Goal: Information Seeking & Learning: Learn about a topic

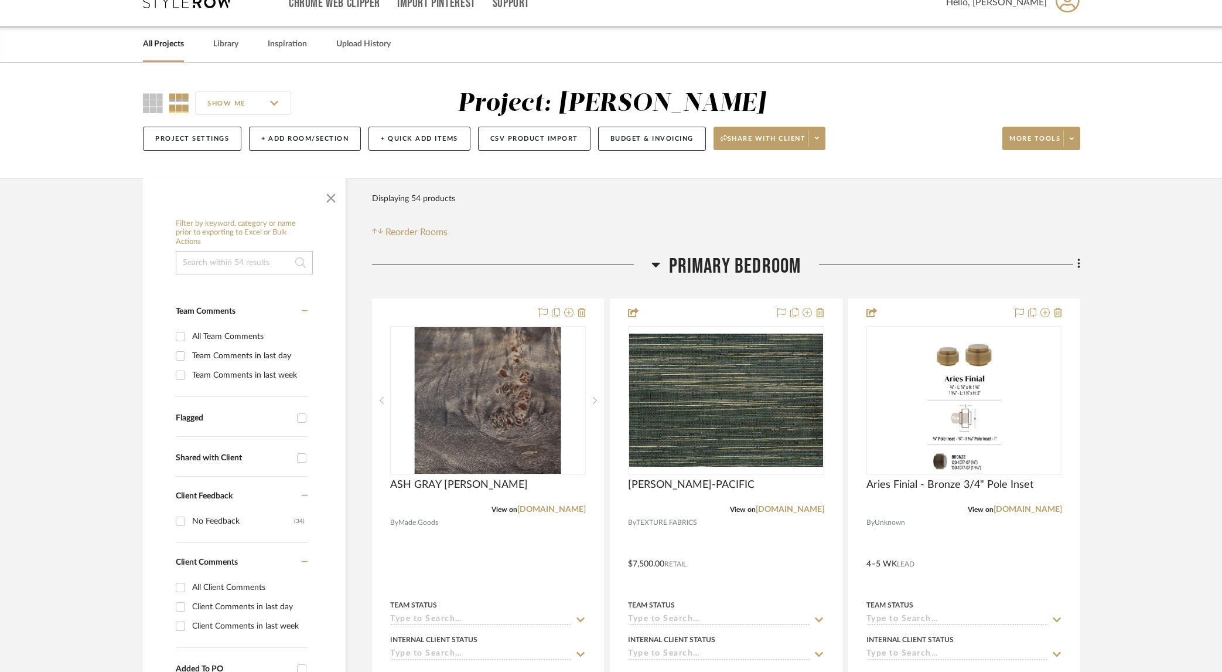
scroll to position [23, 0]
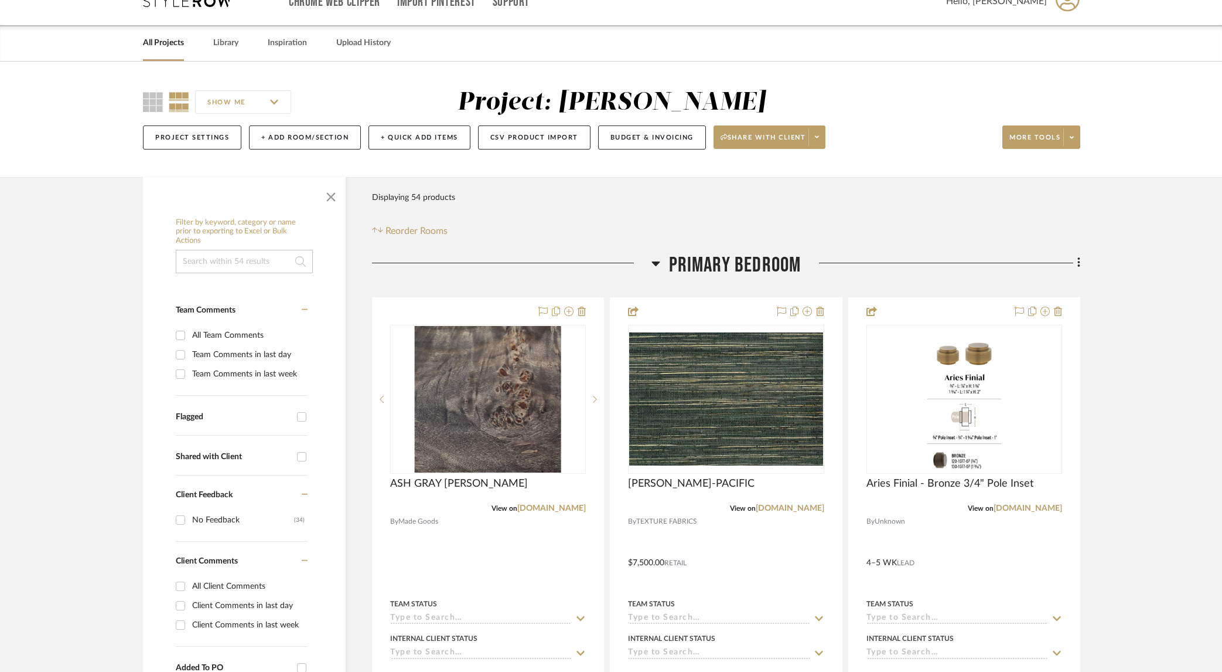
click at [657, 261] on icon at bounding box center [656, 263] width 8 height 5
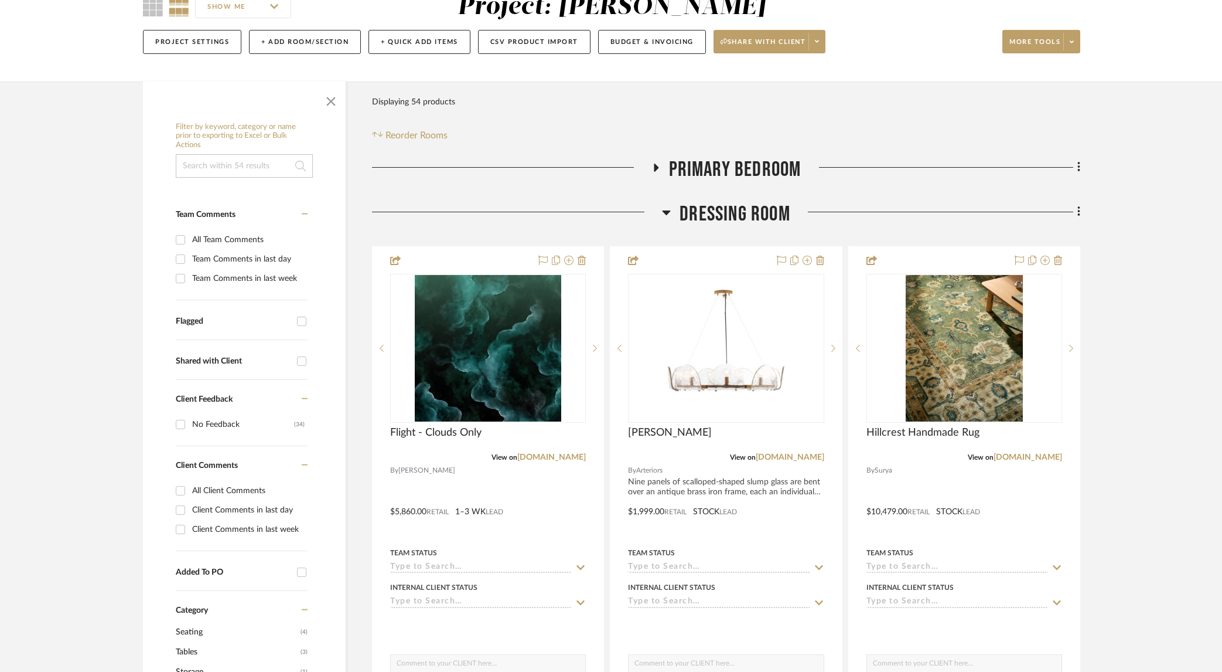
scroll to position [179, 0]
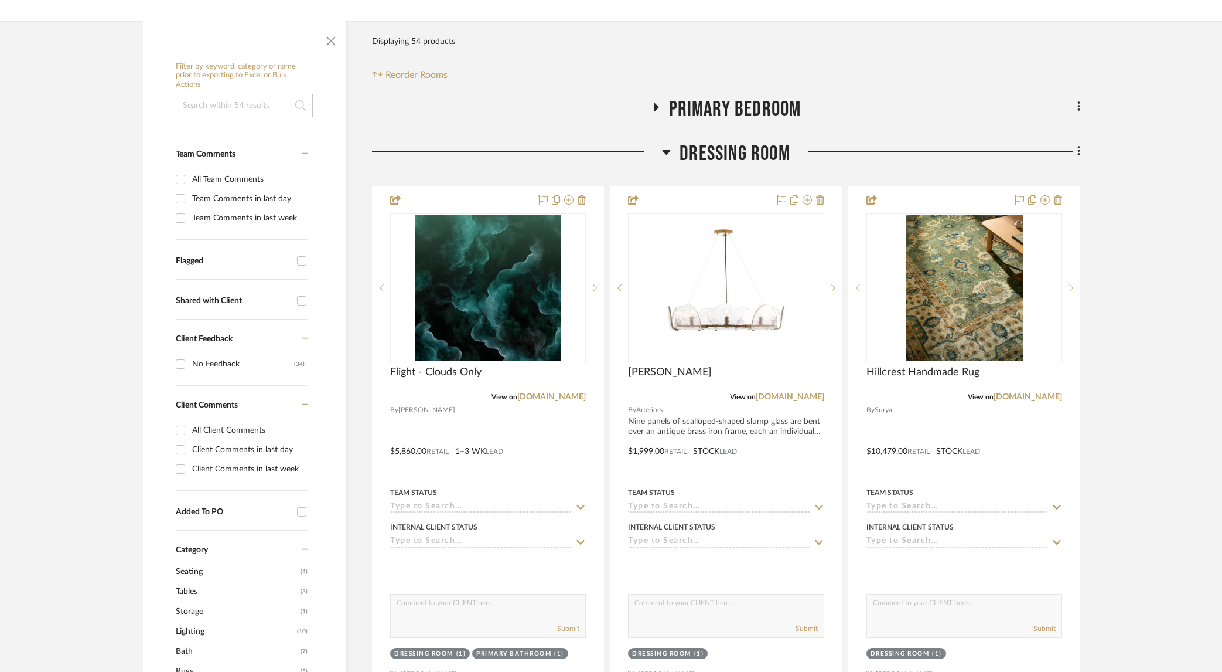
click at [666, 150] on icon at bounding box center [667, 152] width 8 height 5
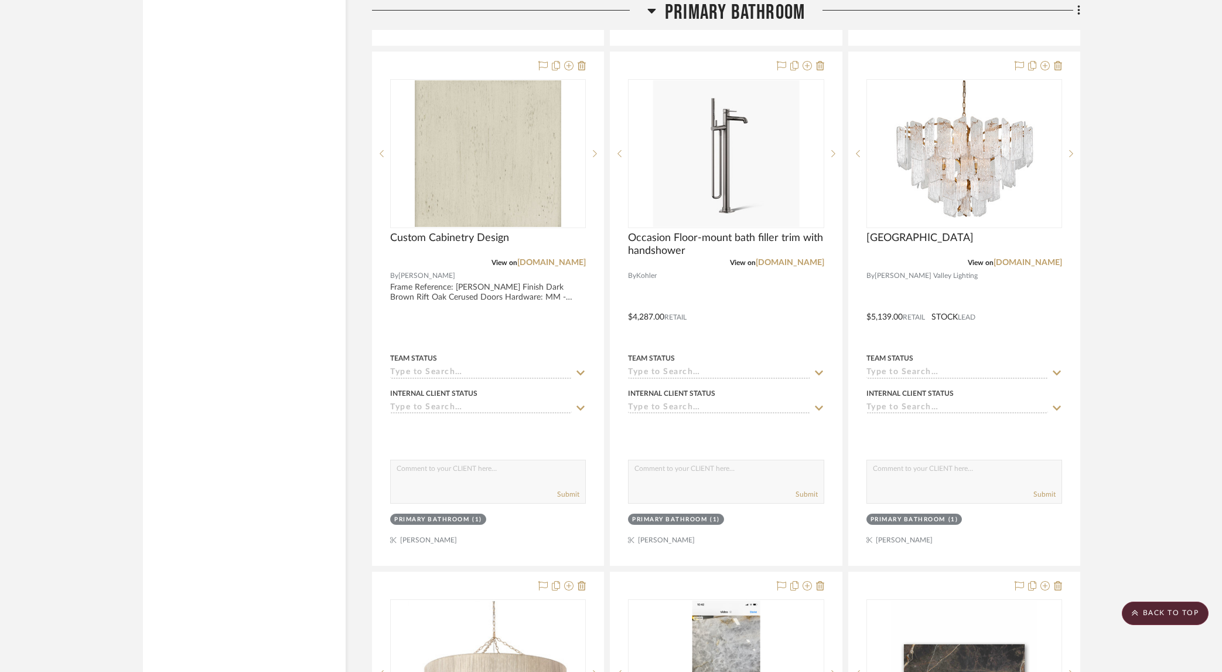
scroll to position [1952, 0]
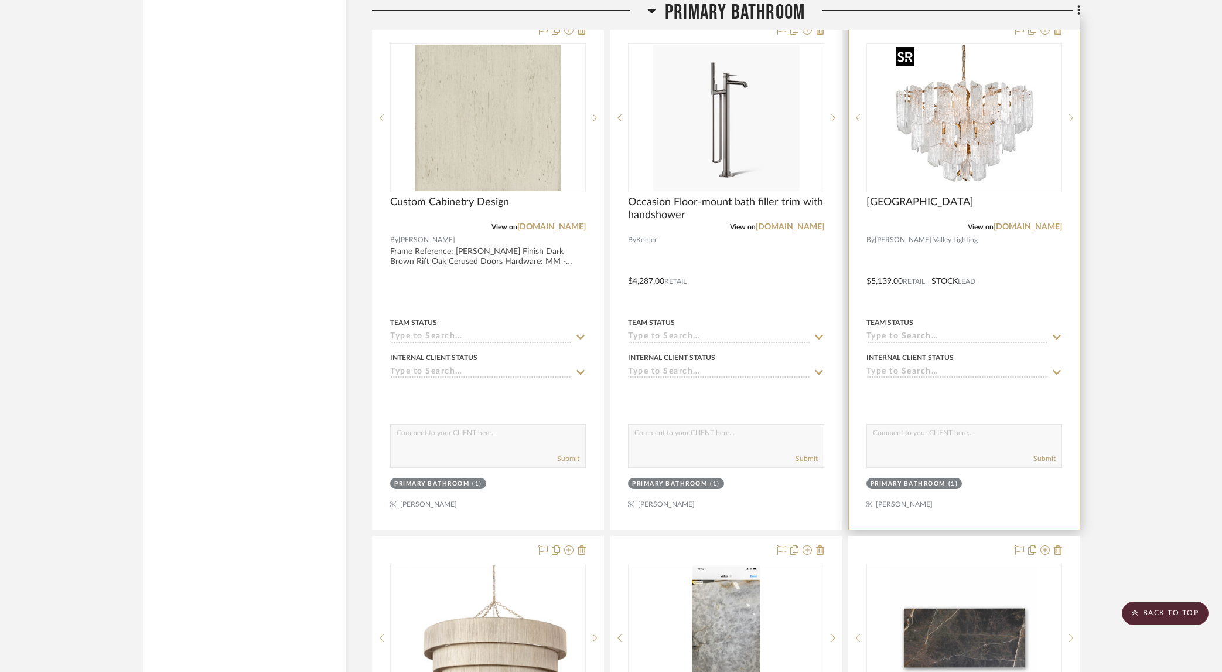
click at [0, 0] on img at bounding box center [0, 0] width 0 height 0
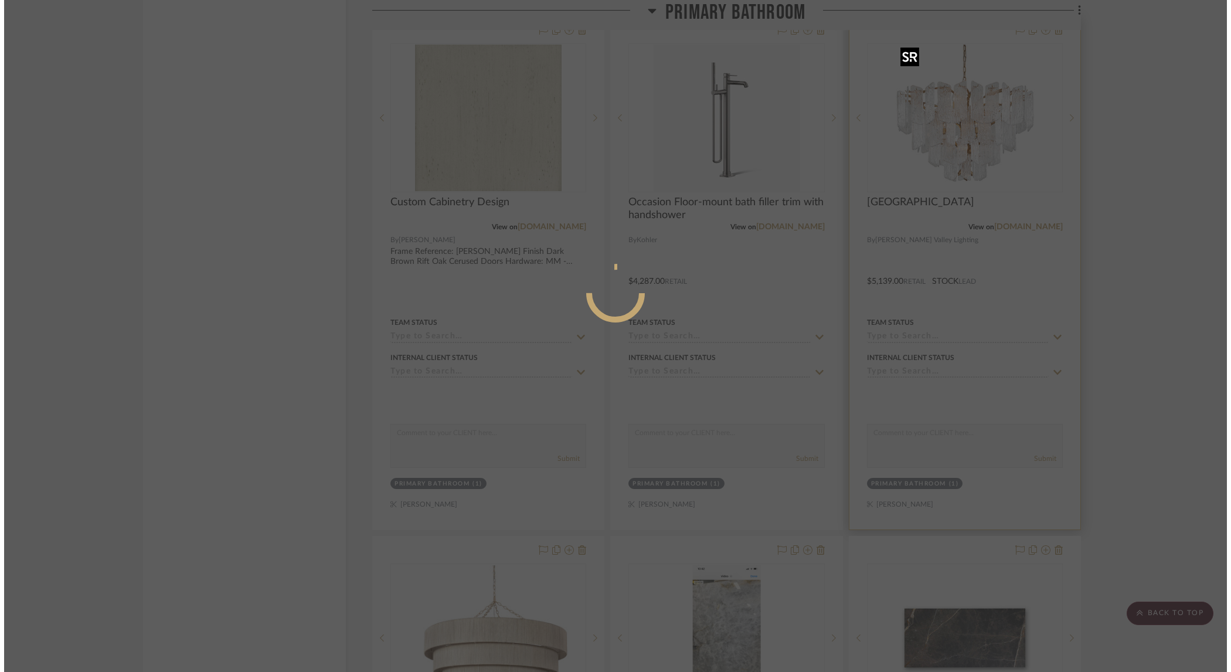
scroll to position [0, 0]
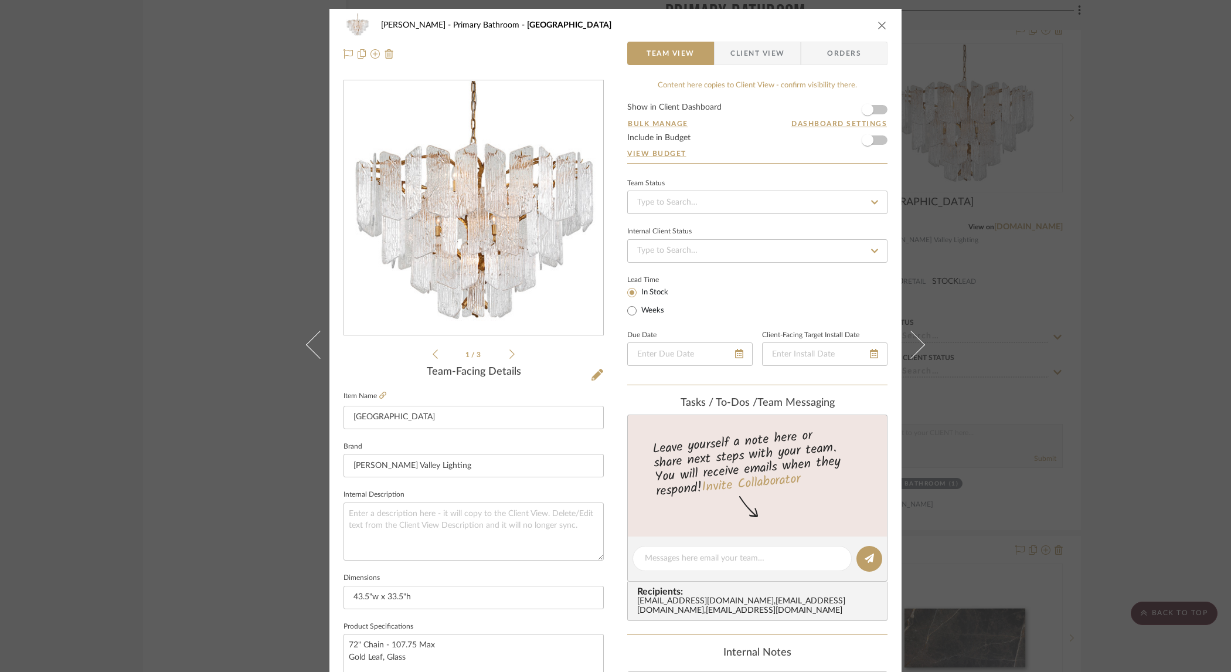
click at [468, 251] on div "0" at bounding box center [473, 208] width 259 height 254
click at [468, 251] on img "0" at bounding box center [473, 208] width 254 height 254
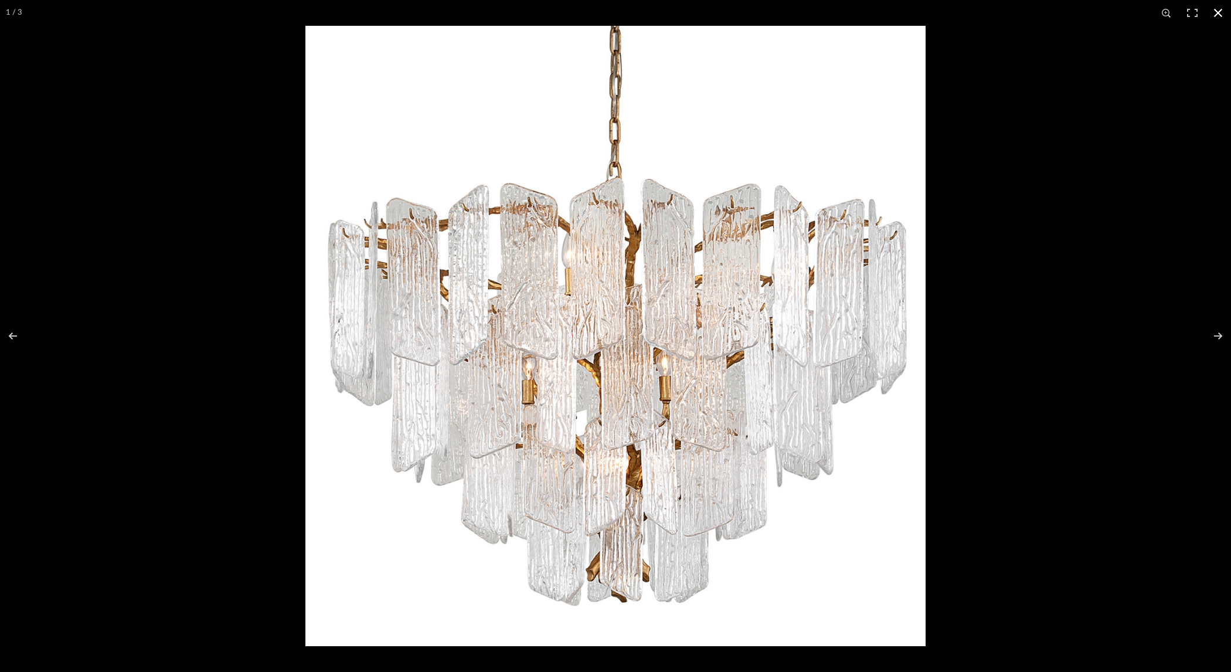
click at [1021, 128] on div at bounding box center [920, 362] width 1231 height 672
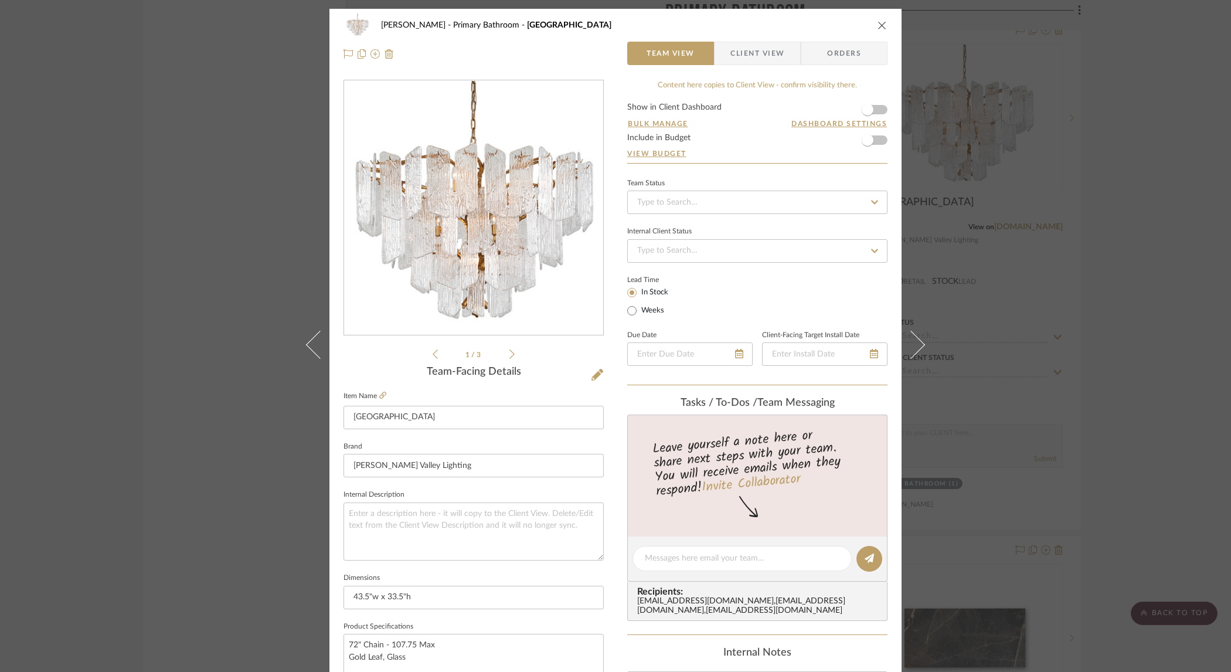
click at [1090, 161] on div "[PERSON_NAME] Primary Bathroom Piemonte Team View Client View Orders 1 / 3 Team…" at bounding box center [615, 336] width 1231 height 672
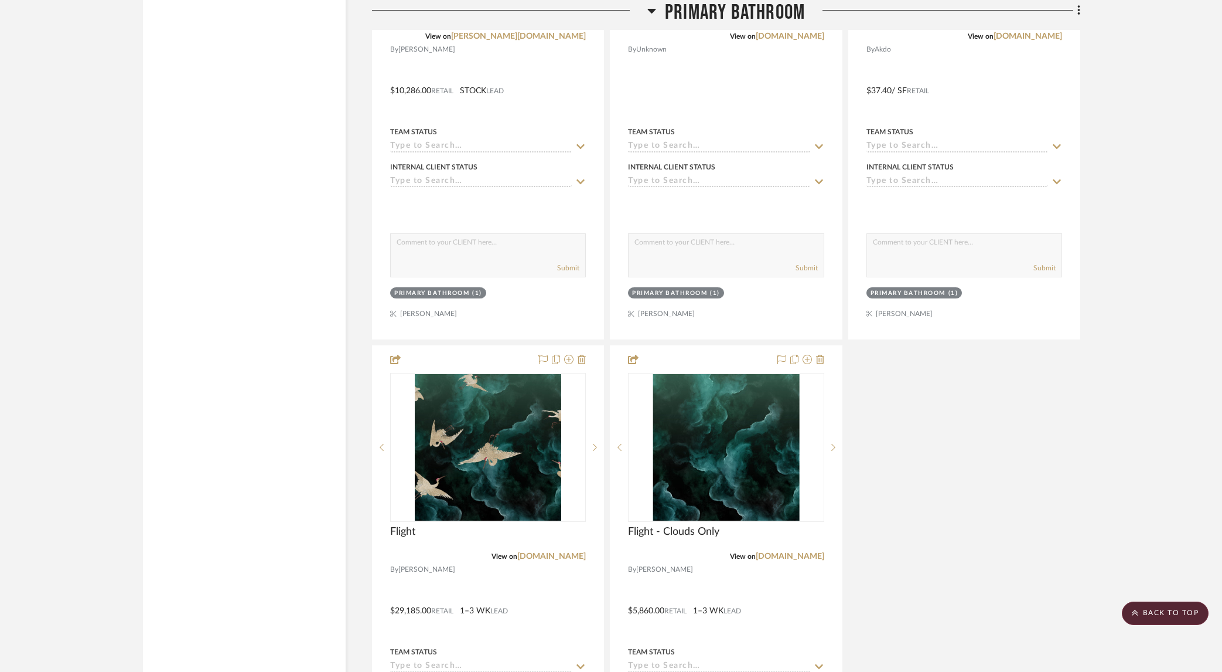
scroll to position [2476, 0]
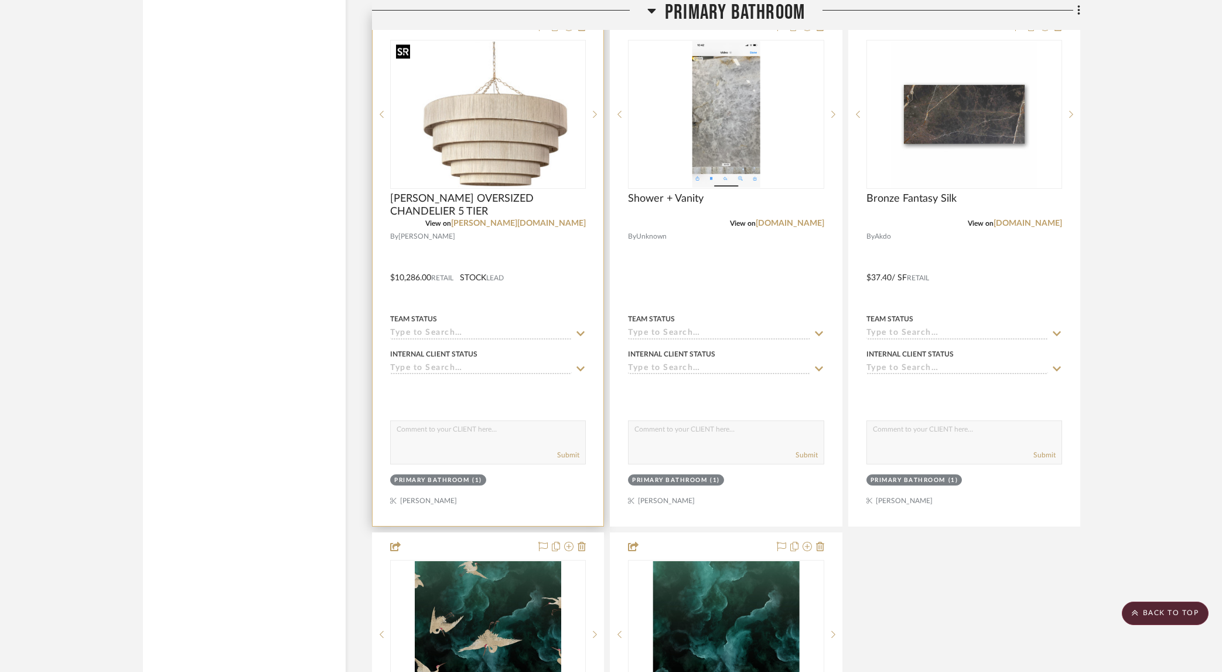
click at [0, 0] on img at bounding box center [0, 0] width 0 height 0
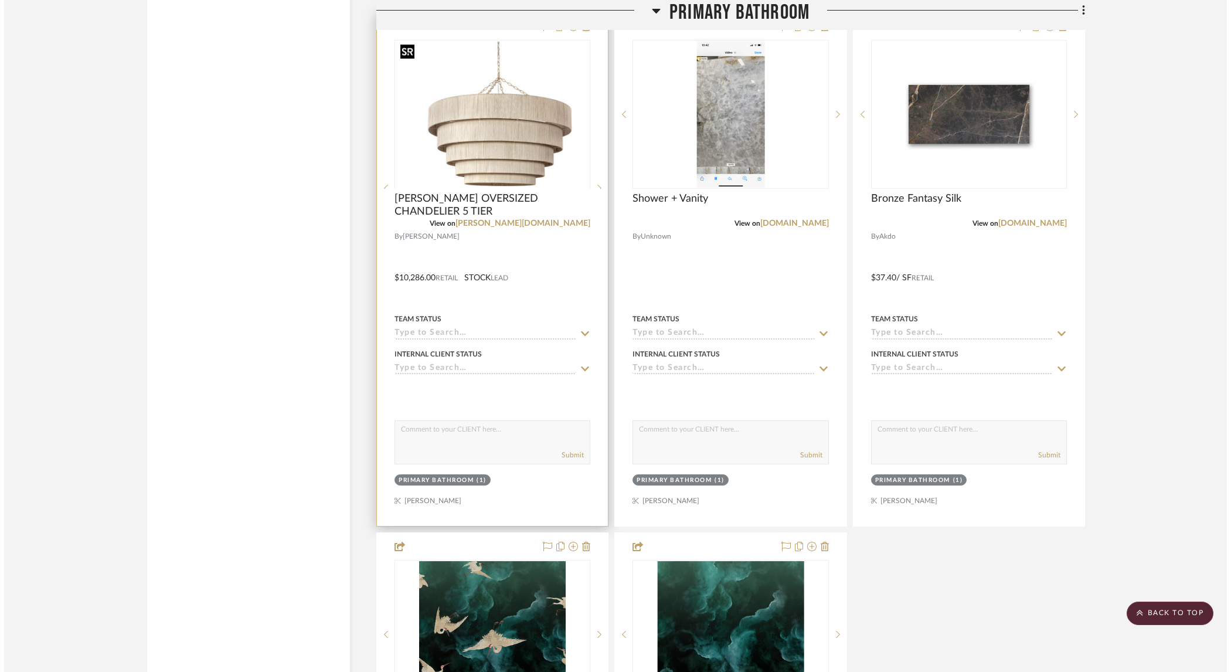
scroll to position [0, 0]
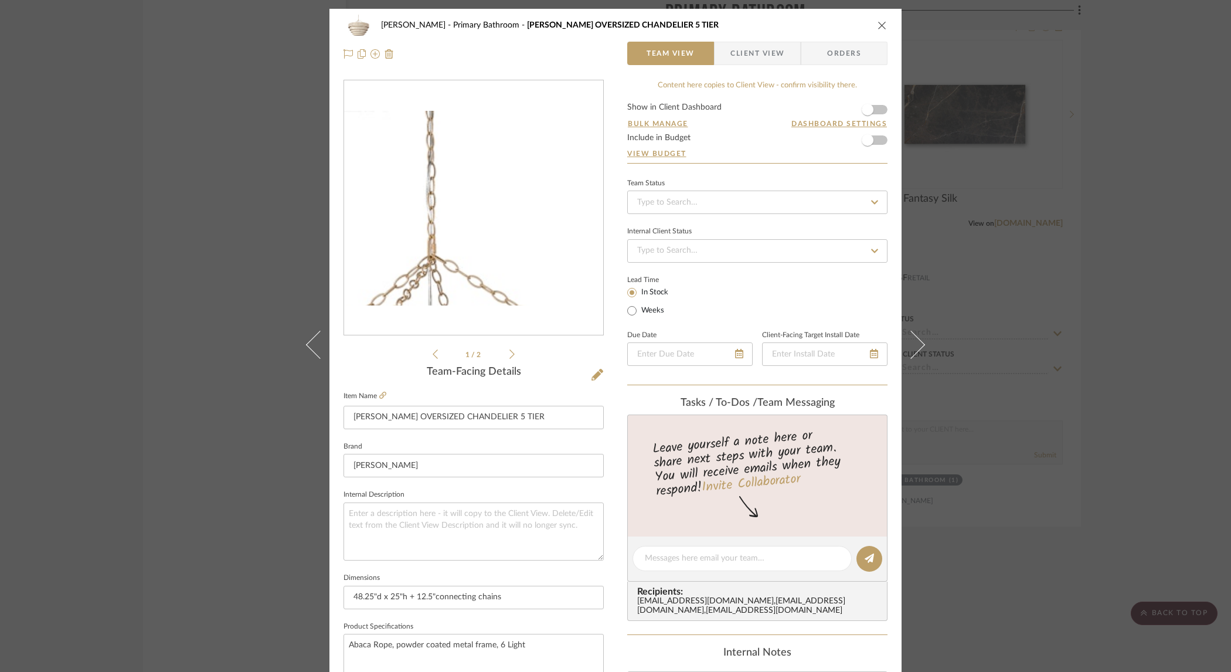
click at [492, 135] on img "0" at bounding box center [473, 208] width 259 height 195
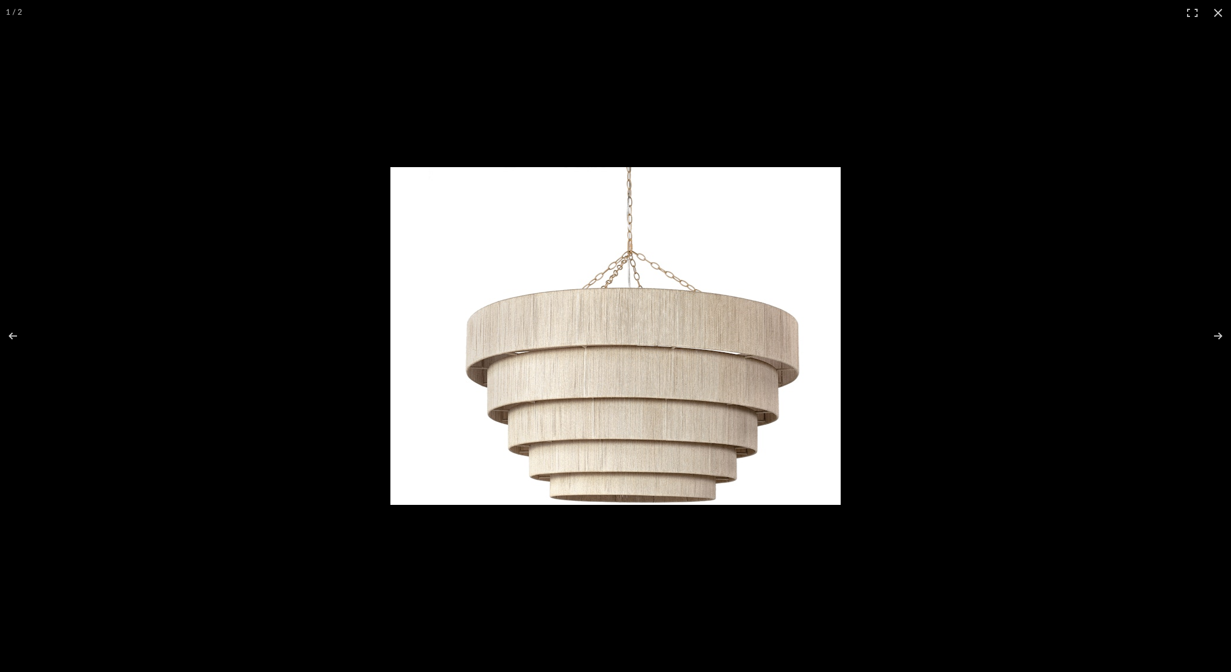
click at [1118, 273] on div at bounding box center [615, 336] width 1231 height 672
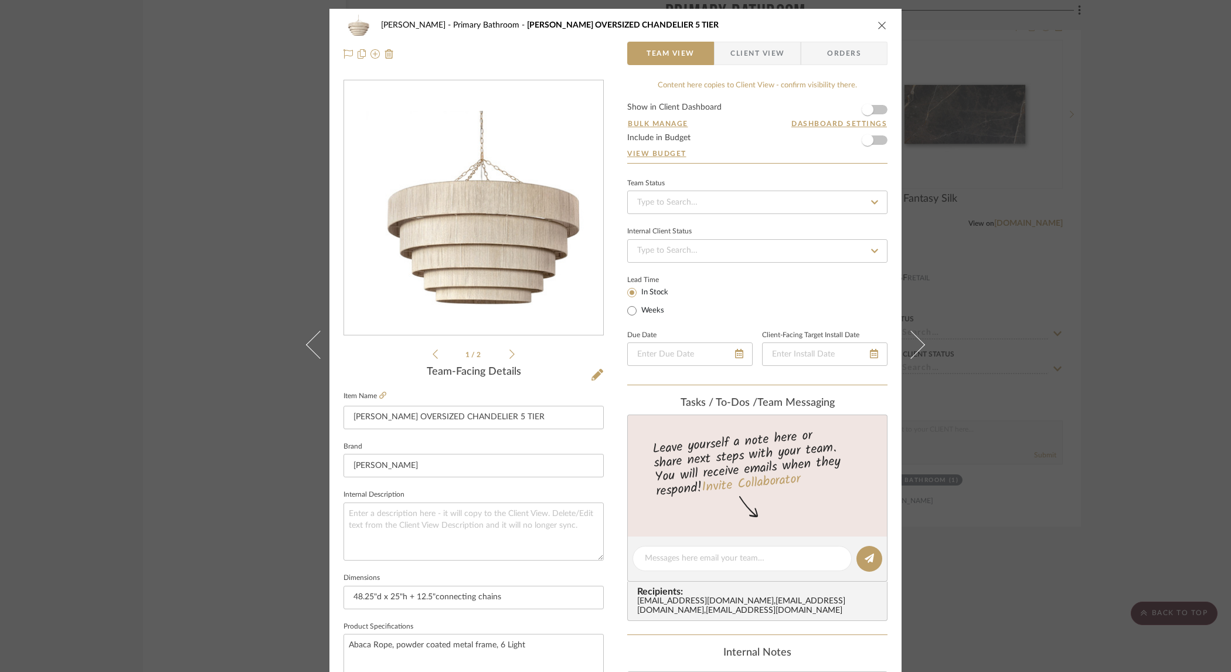
click at [1104, 179] on div "[PERSON_NAME] Primary Bathroom [PERSON_NAME] OVERSIZED CHANDELIER 5 TIER Team V…" at bounding box center [615, 336] width 1231 height 672
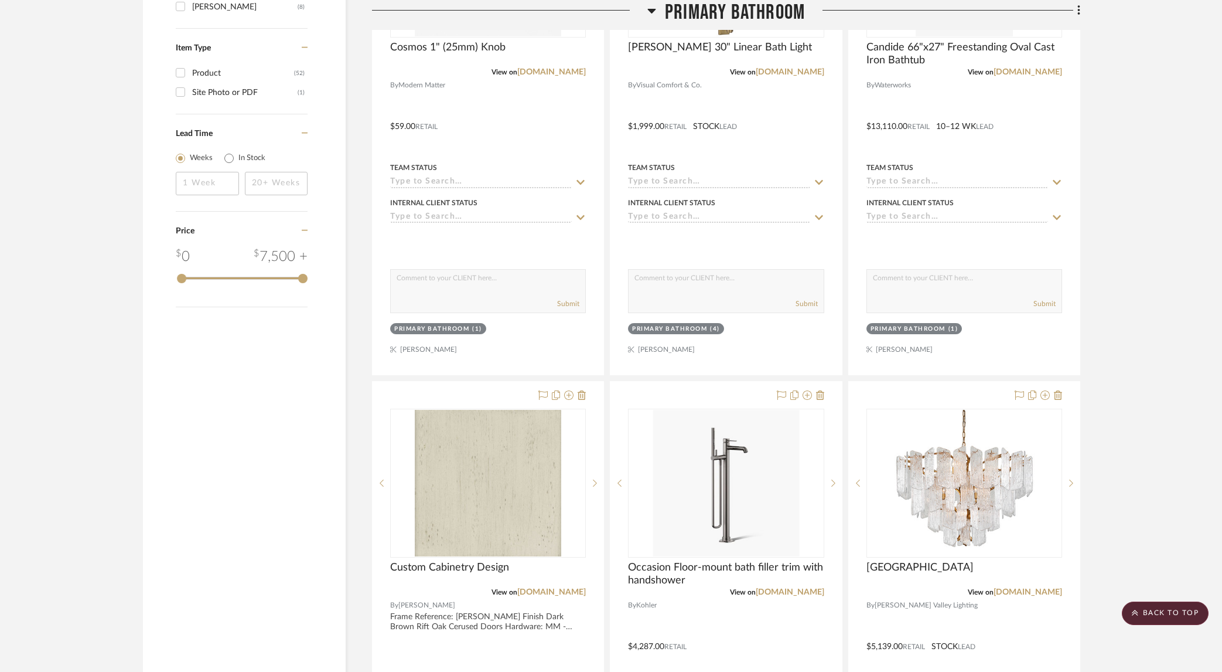
scroll to position [1417, 0]
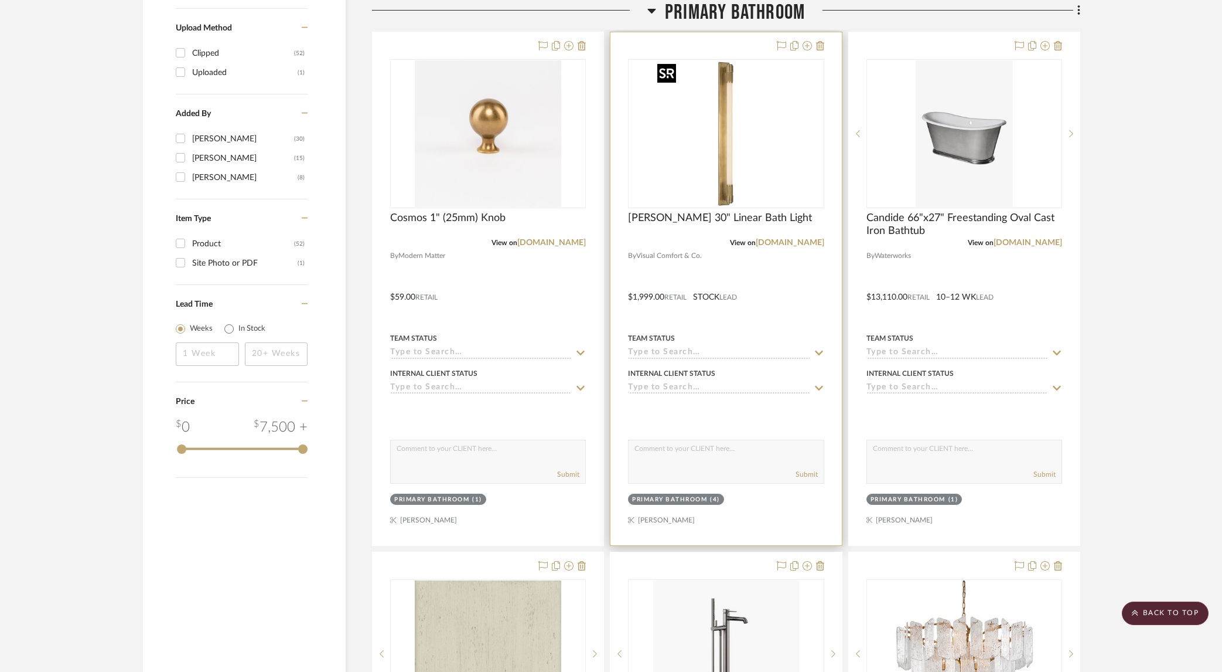
click at [728, 119] on img "0" at bounding box center [726, 133] width 146 height 146
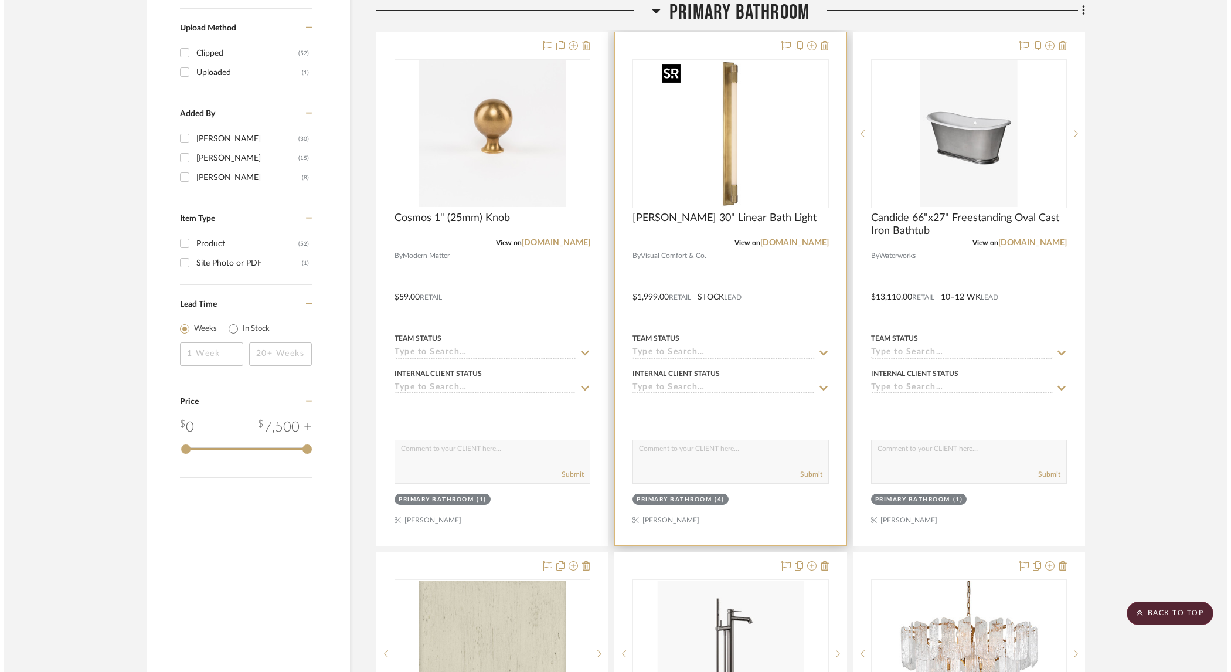
scroll to position [0, 0]
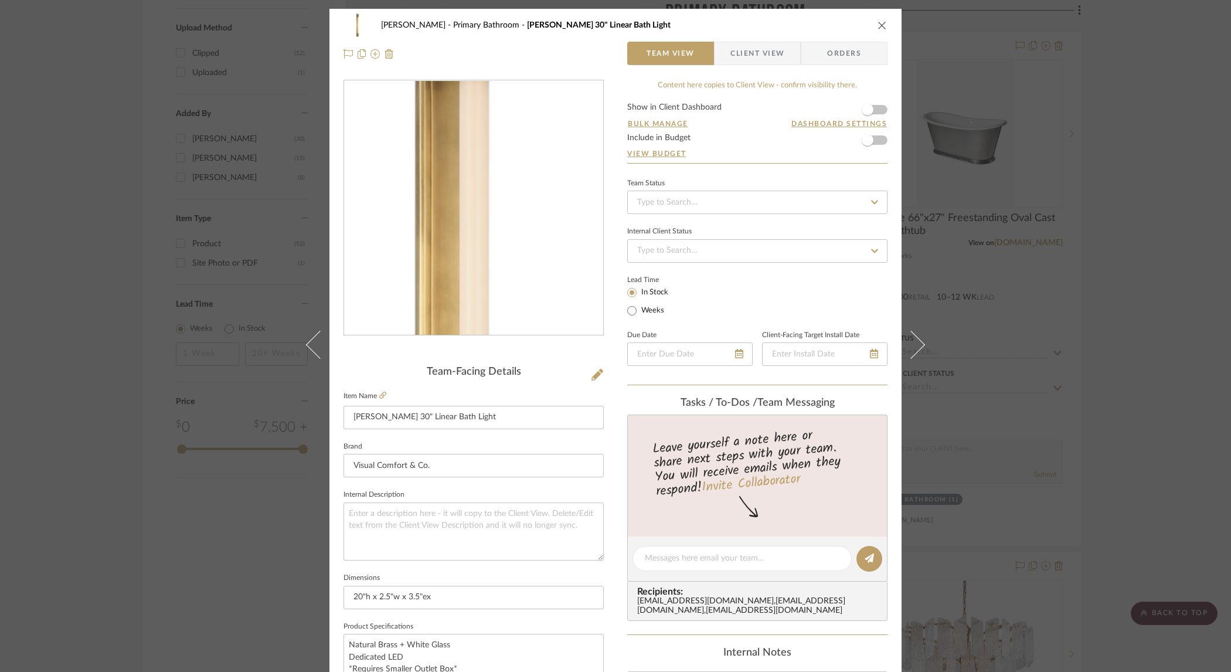
click at [476, 163] on img "0" at bounding box center [473, 208] width 254 height 254
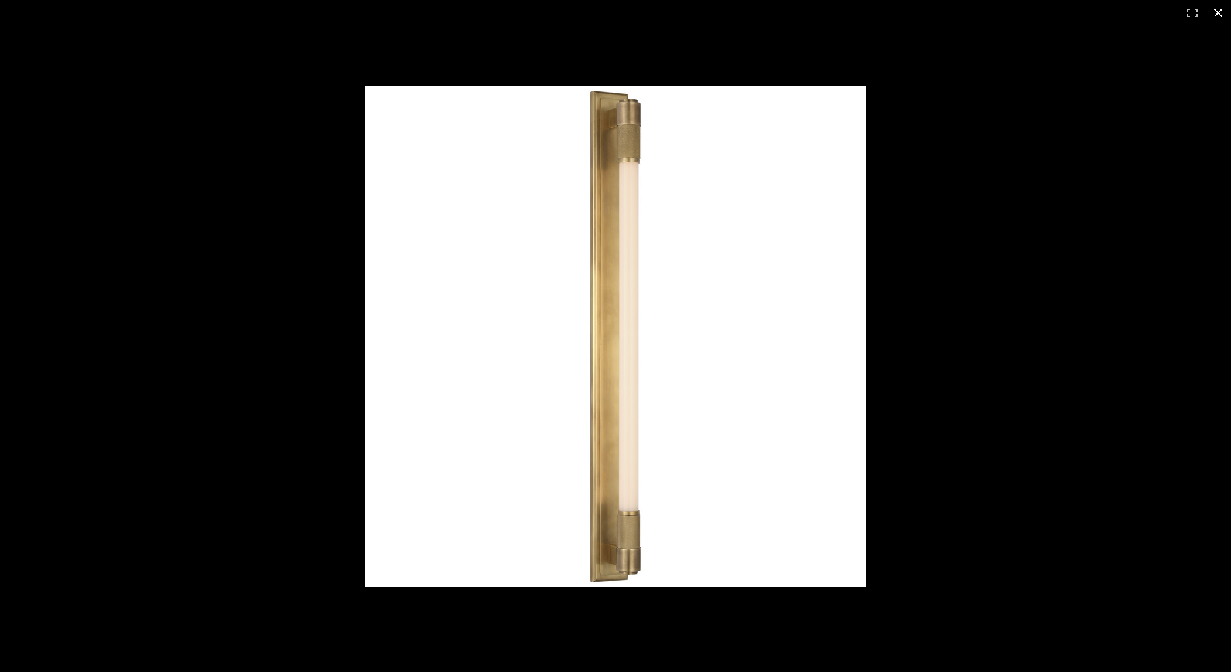
click at [907, 265] on div at bounding box center [862, 357] width 994 height 543
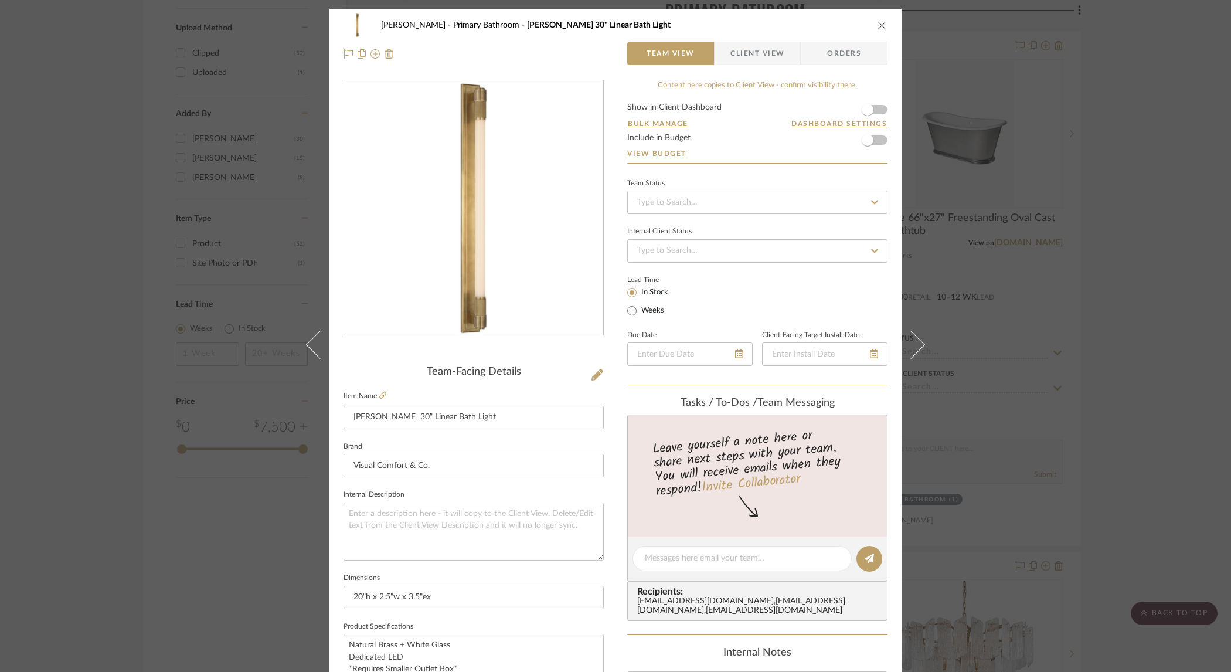
click at [47, 74] on div "[PERSON_NAME] Primary Bathroom [PERSON_NAME] 30" Linear Bath Light Team View Cl…" at bounding box center [615, 336] width 1231 height 672
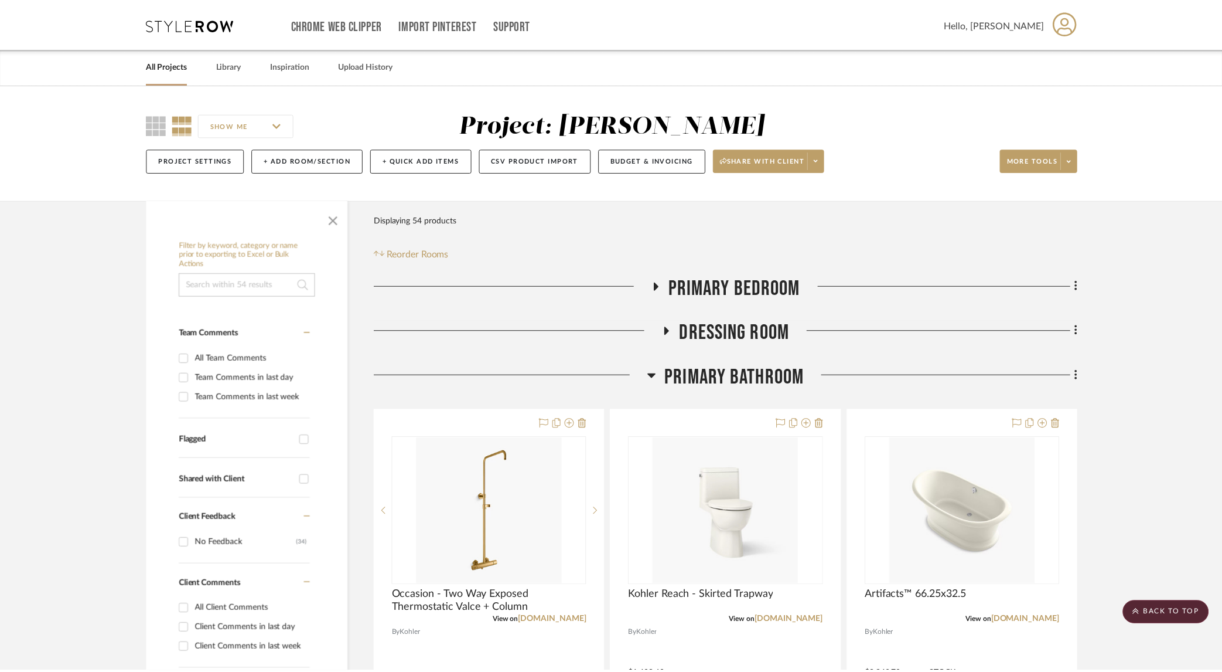
scroll to position [1417, 0]
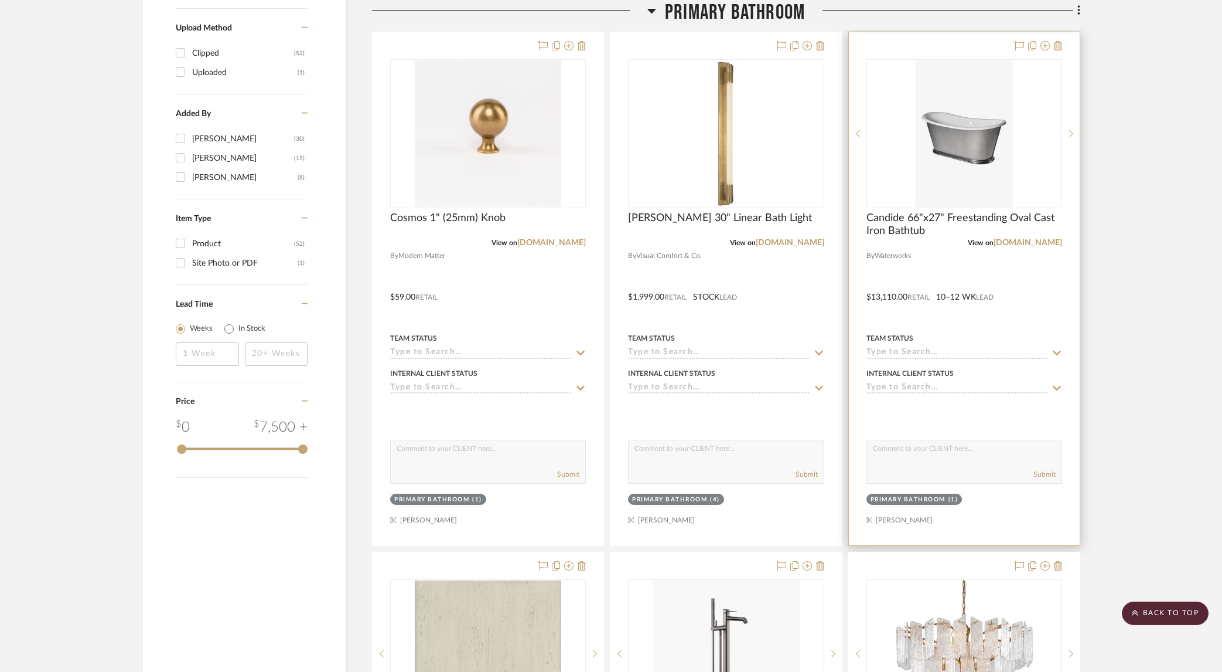
click at [928, 124] on img "0" at bounding box center [964, 133] width 97 height 146
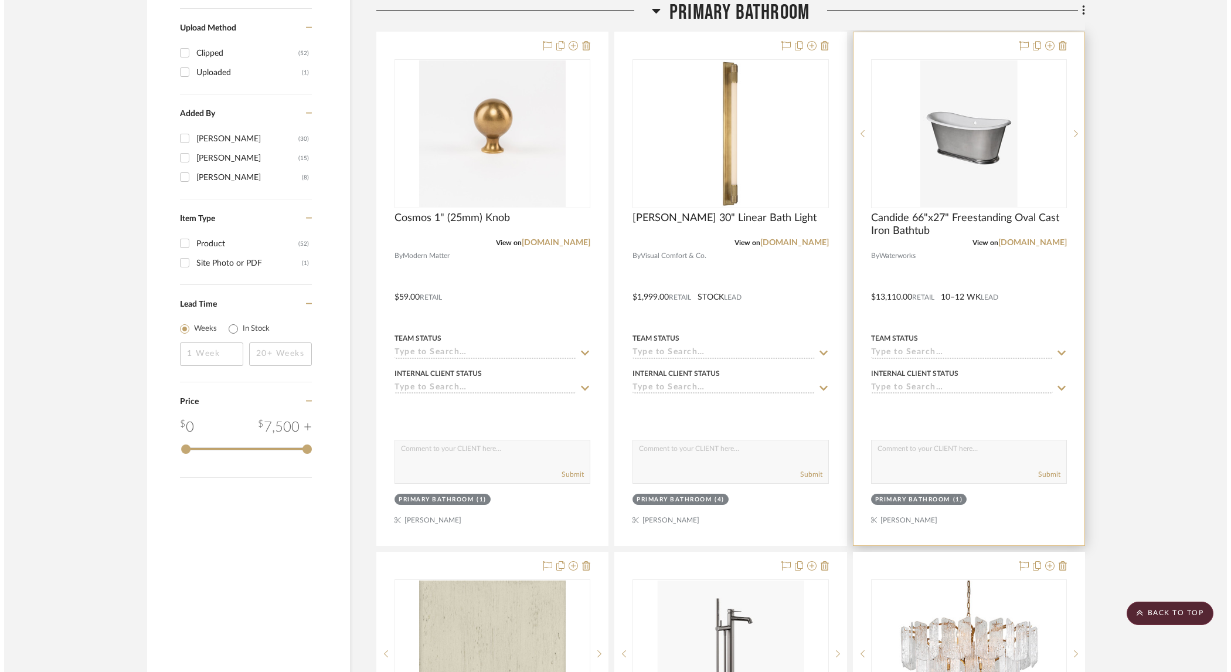
scroll to position [0, 0]
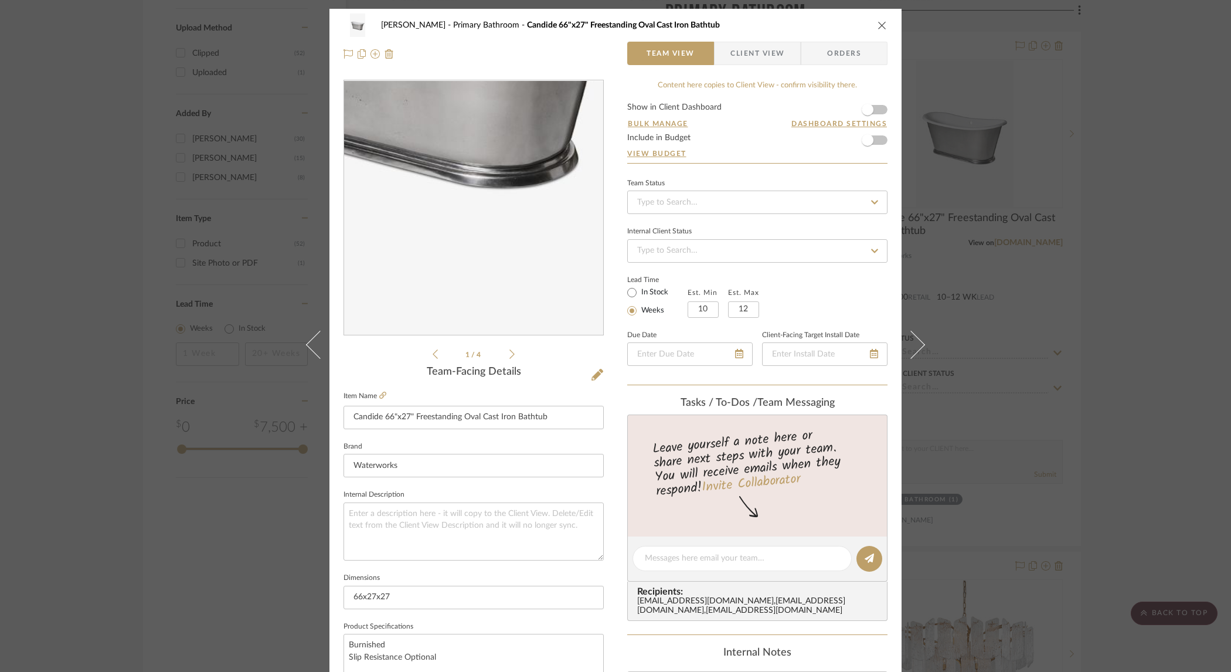
click at [488, 268] on img "0" at bounding box center [472, 208] width 169 height 254
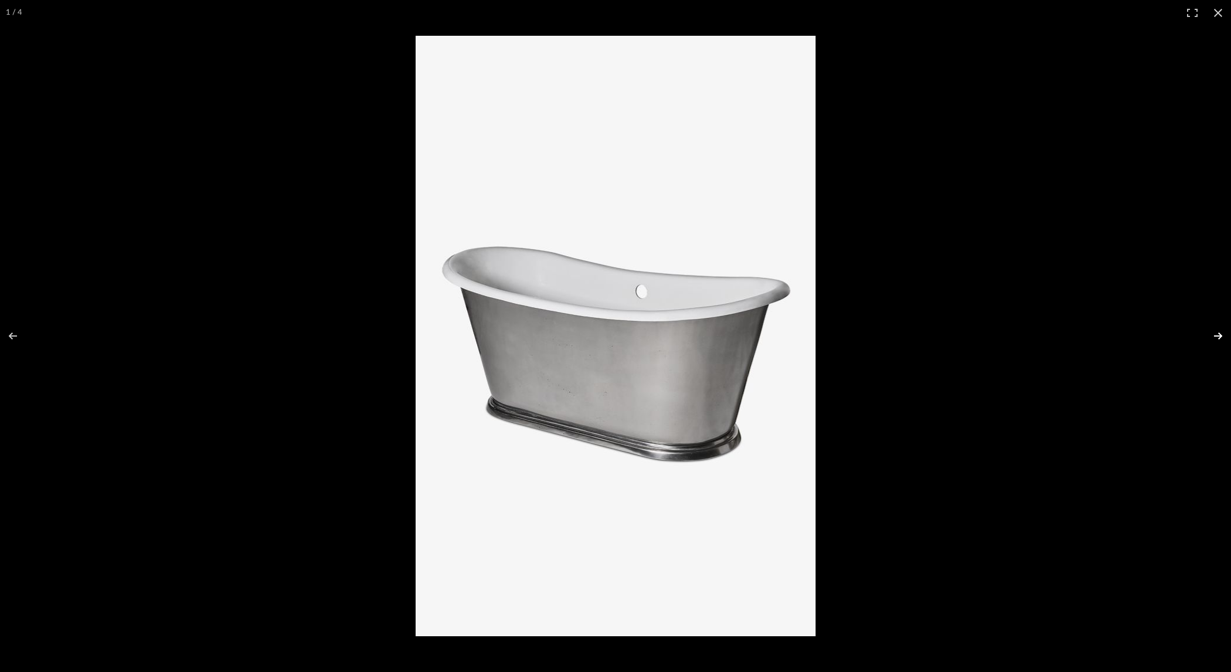
click at [1208, 331] on button at bounding box center [1209, 335] width 41 height 59
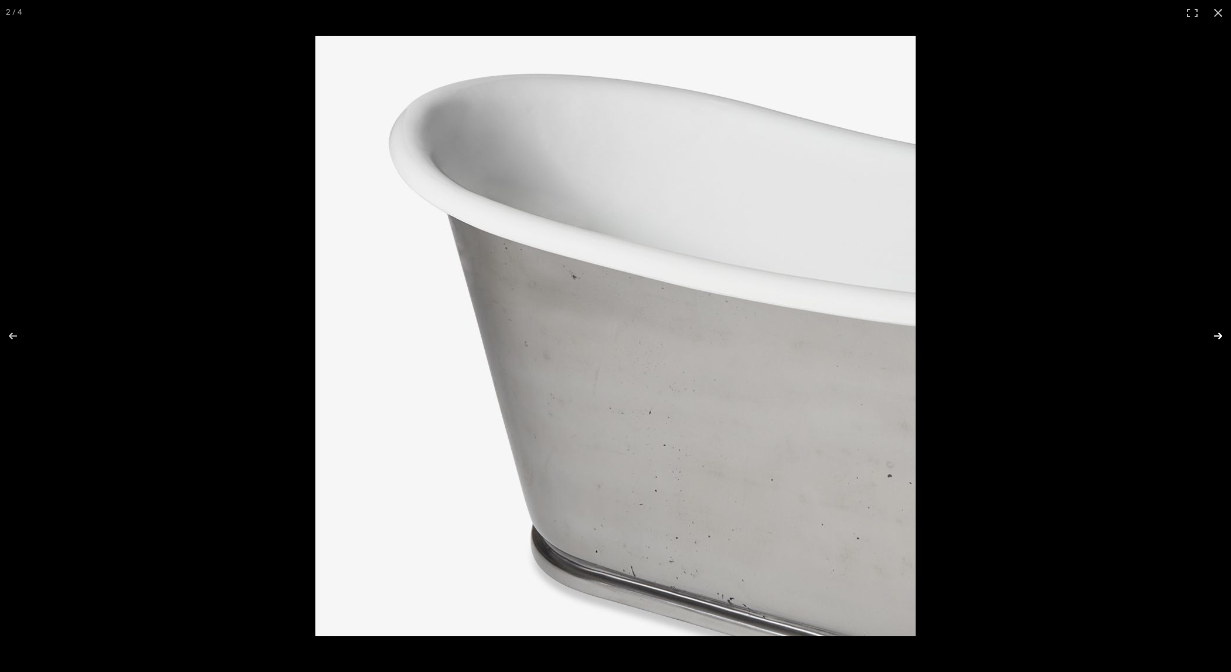
click at [1210, 331] on button at bounding box center [1209, 335] width 41 height 59
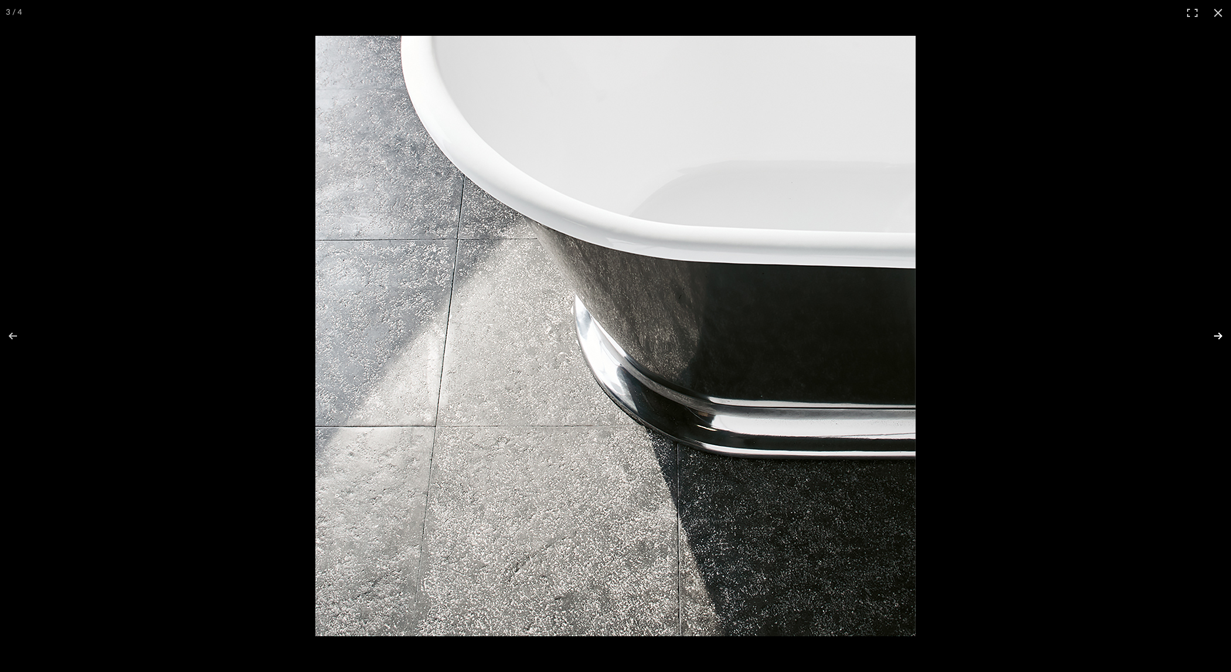
click at [1210, 331] on button at bounding box center [1209, 335] width 41 height 59
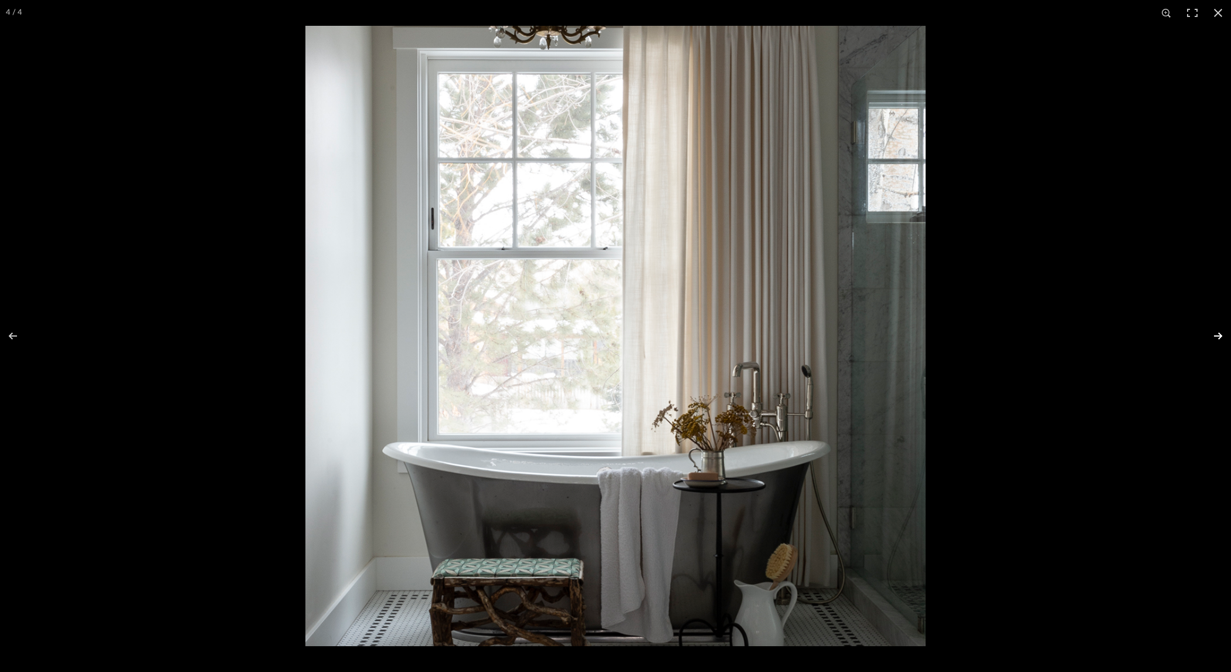
click at [1217, 332] on button at bounding box center [1209, 335] width 41 height 59
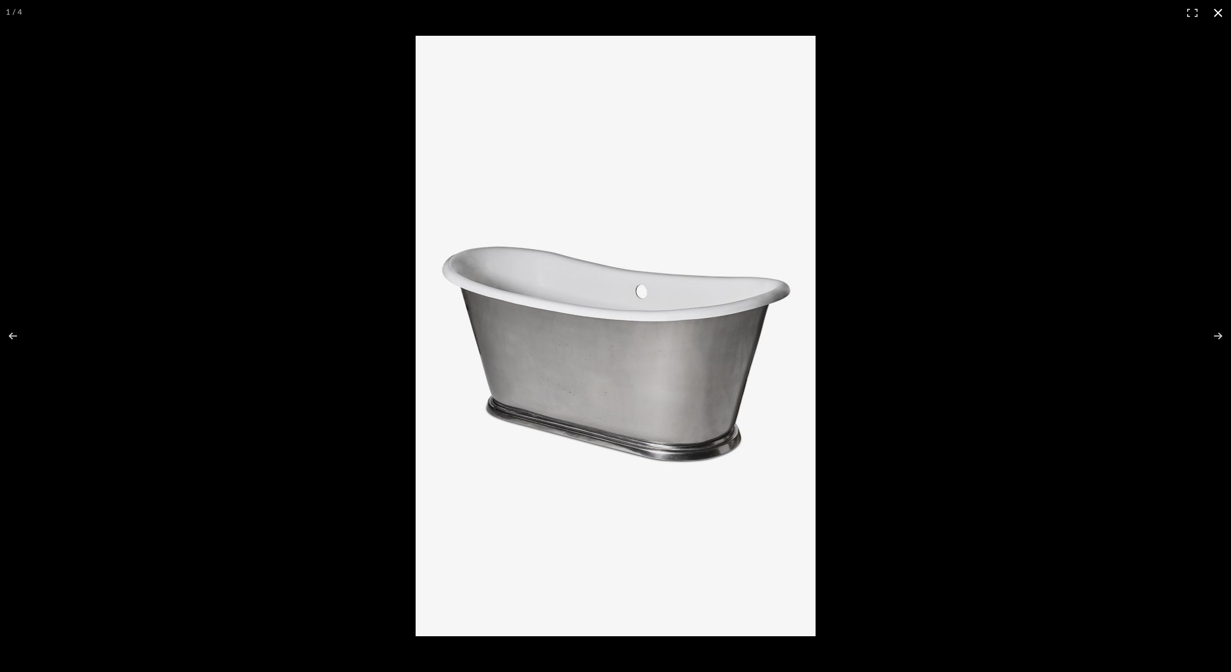
click at [936, 269] on div at bounding box center [1010, 361] width 1191 height 650
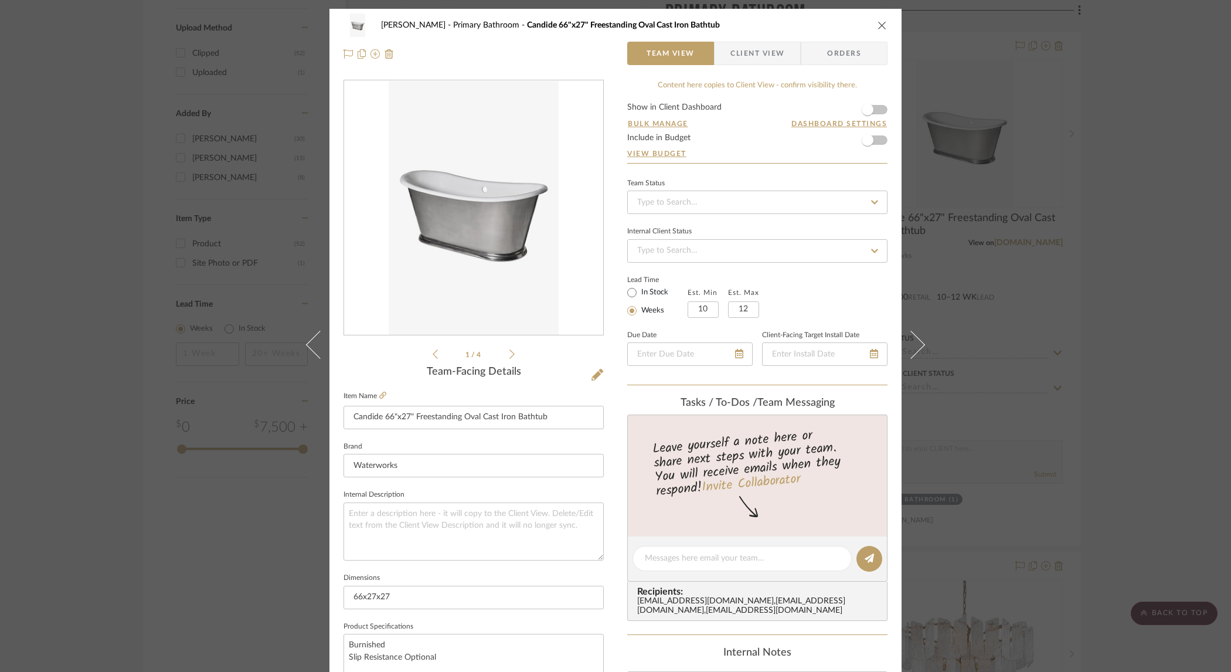
click at [1144, 249] on div "[PERSON_NAME] Primary Bathroom Candide 66"x27" Freestanding Oval Cast Iron Bath…" at bounding box center [615, 336] width 1231 height 672
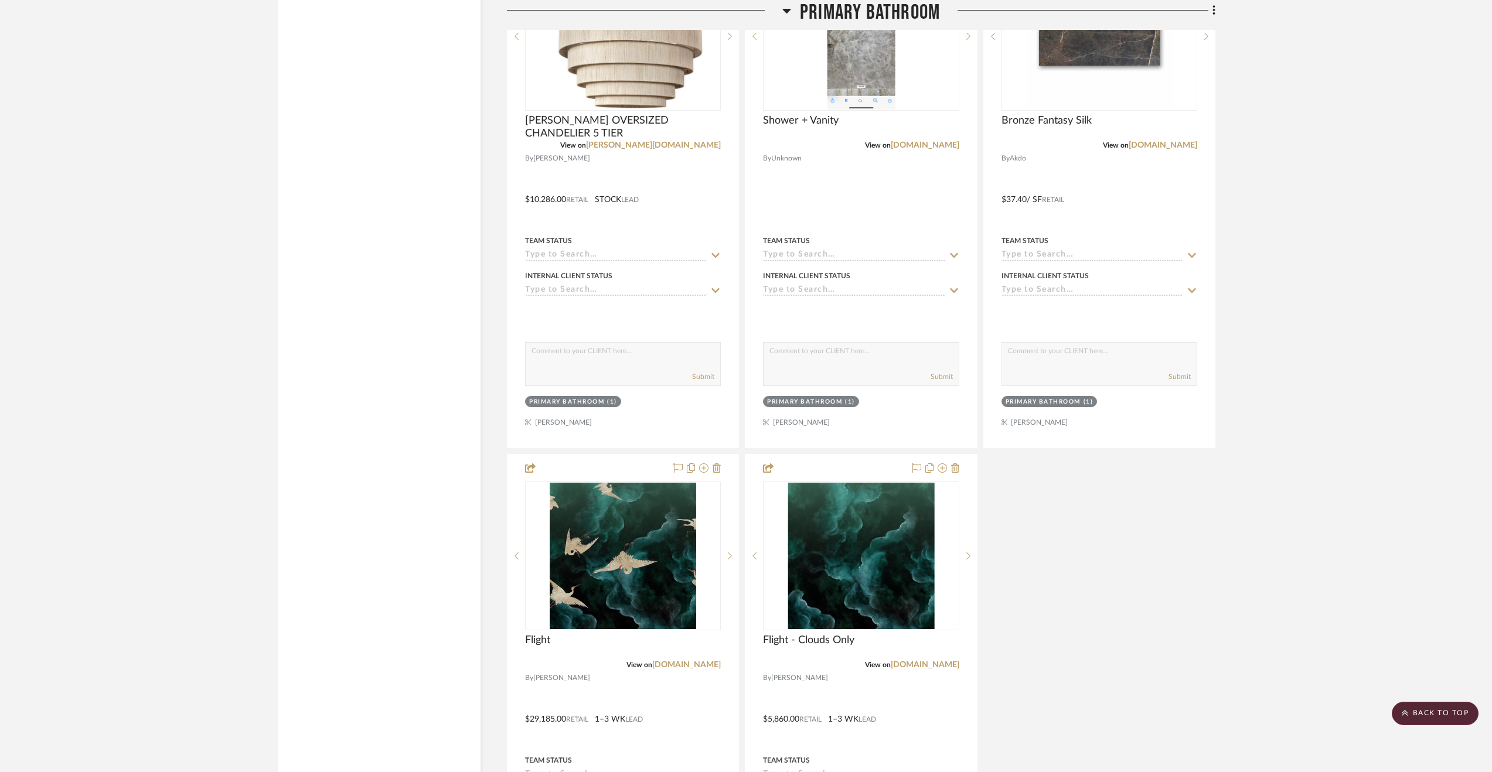
scroll to position [2739, 0]
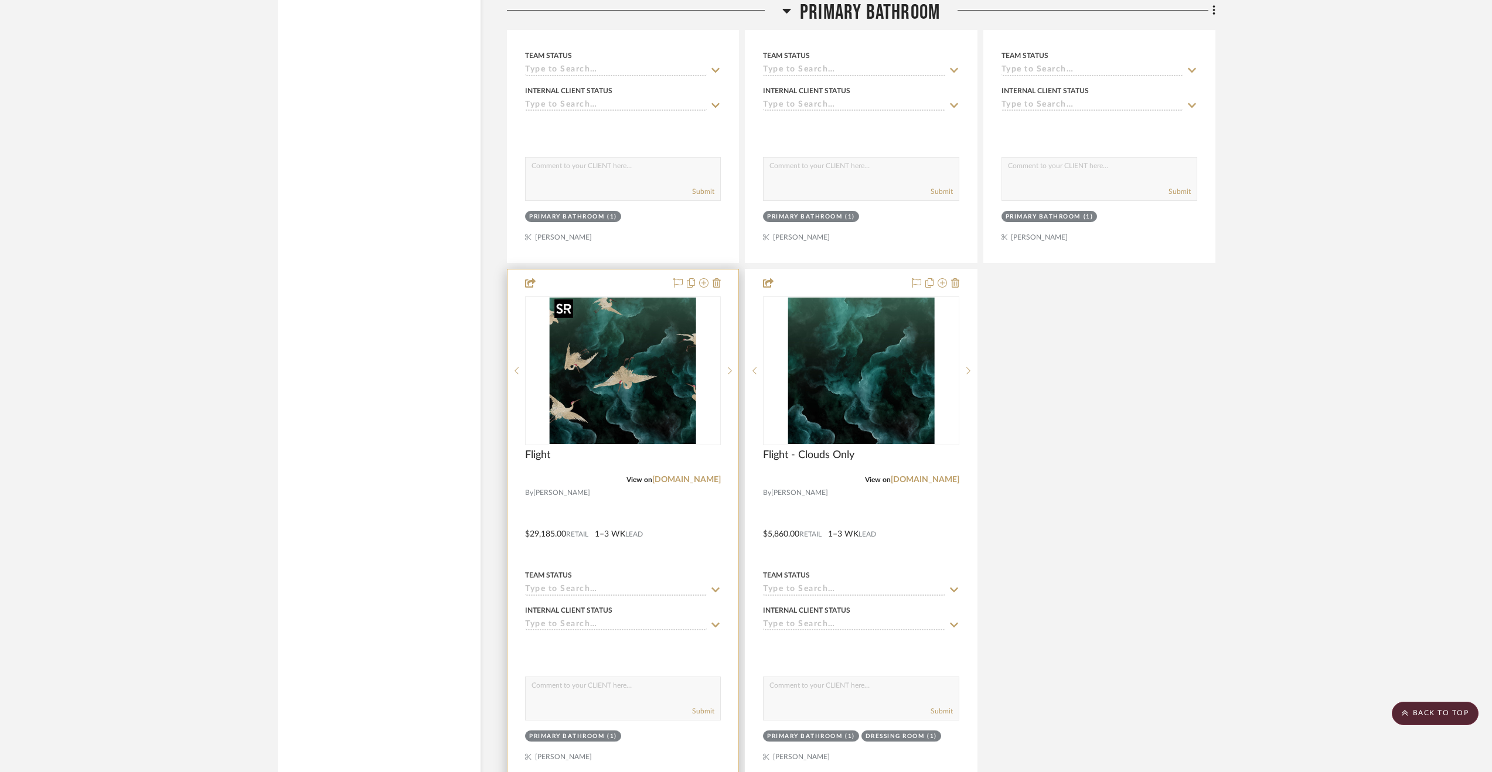
click at [603, 352] on div at bounding box center [623, 370] width 196 height 149
click at [593, 438] on img "0" at bounding box center [623, 371] width 146 height 146
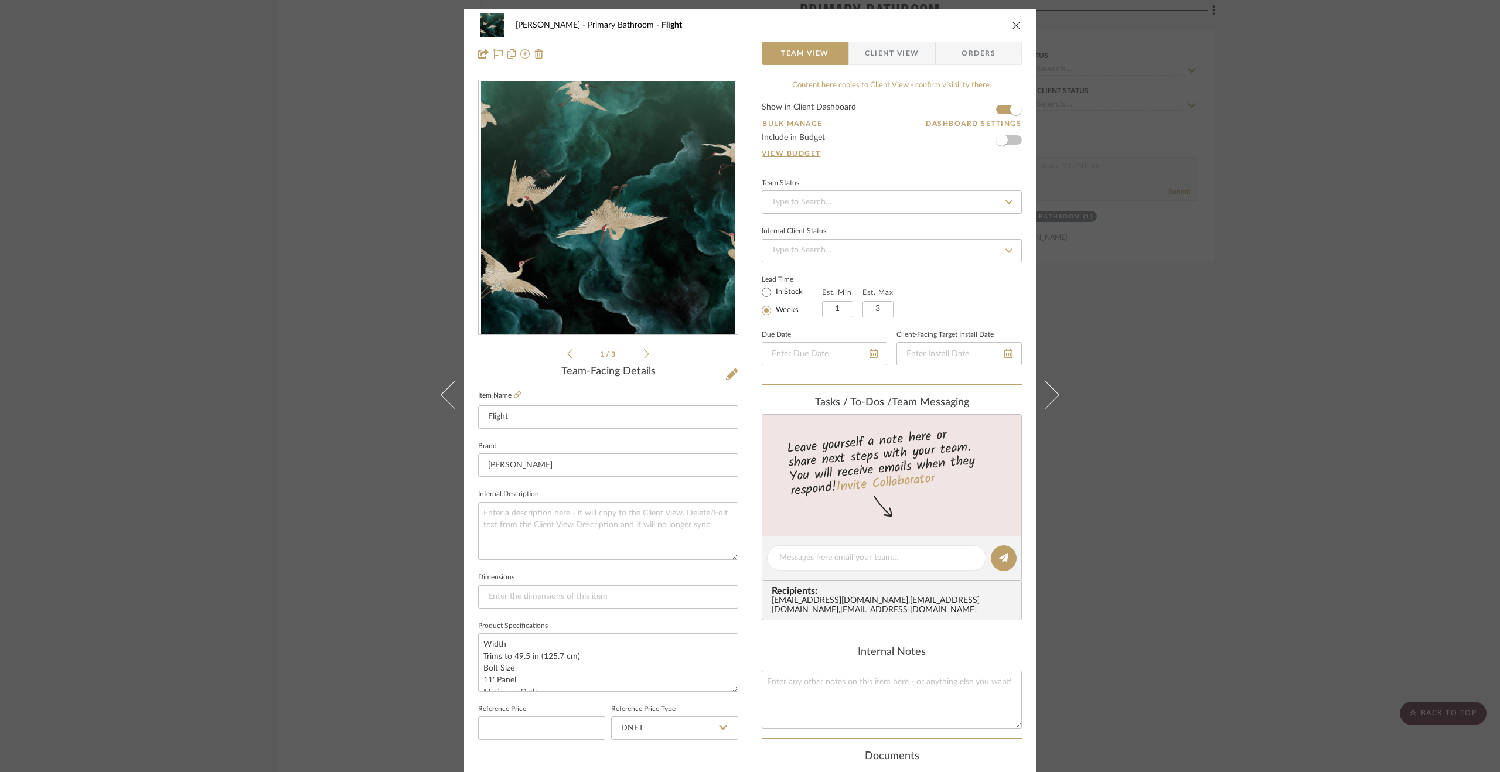
scroll to position [1, 0]
click at [516, 393] on icon at bounding box center [517, 394] width 7 height 7
click at [1016, 22] on icon "close" at bounding box center [1016, 24] width 9 height 9
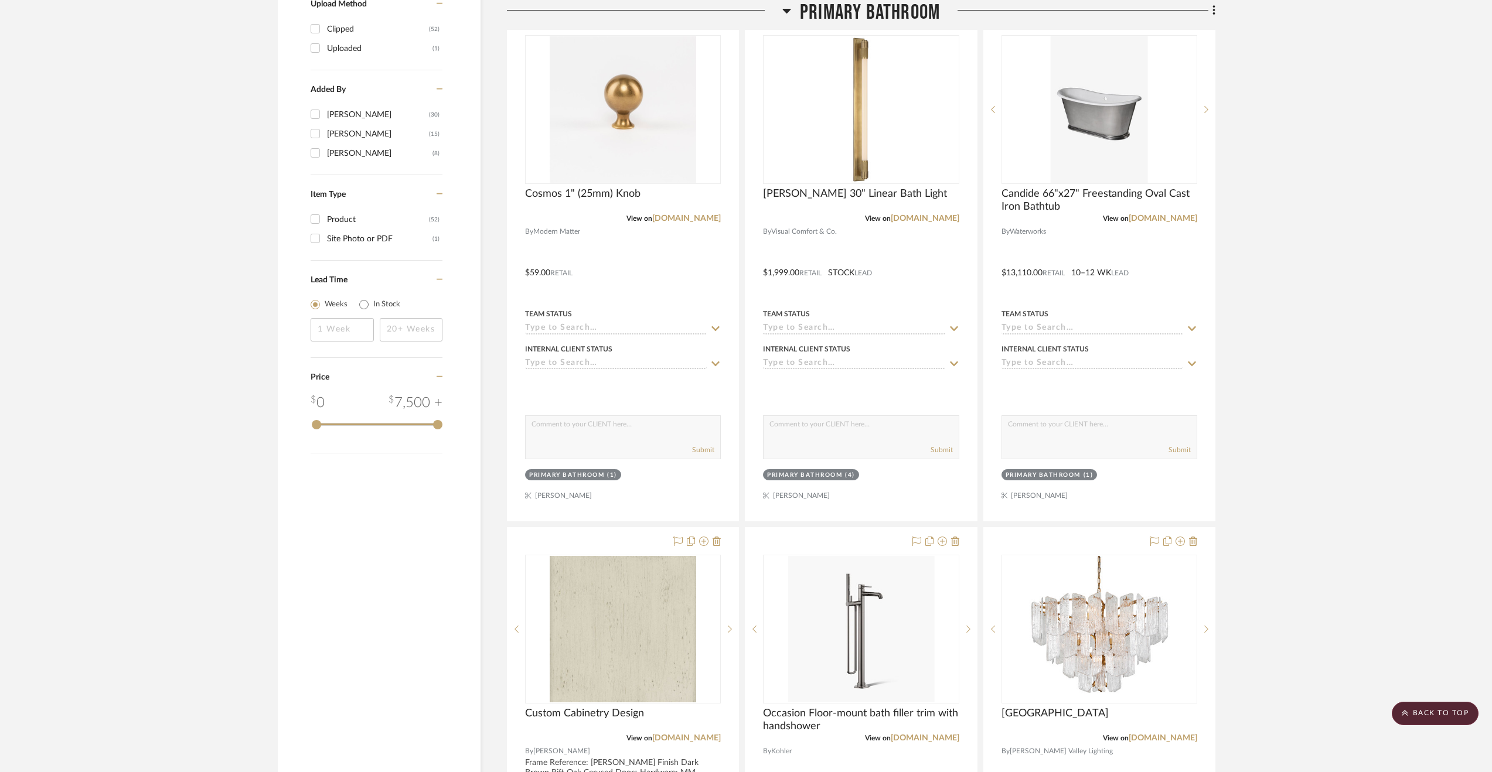
scroll to position [1345, 0]
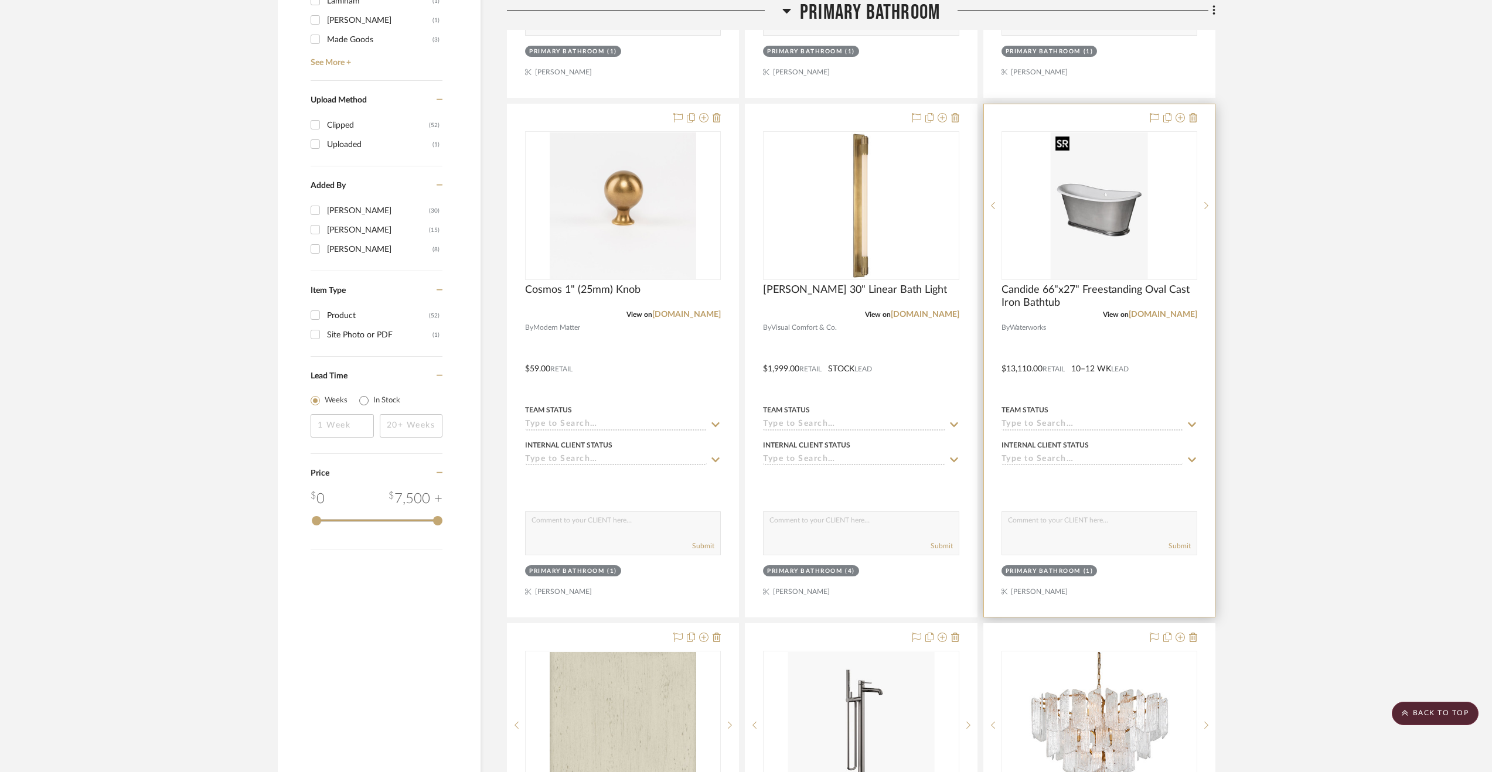
click at [1110, 234] on img "0" at bounding box center [1099, 205] width 97 height 146
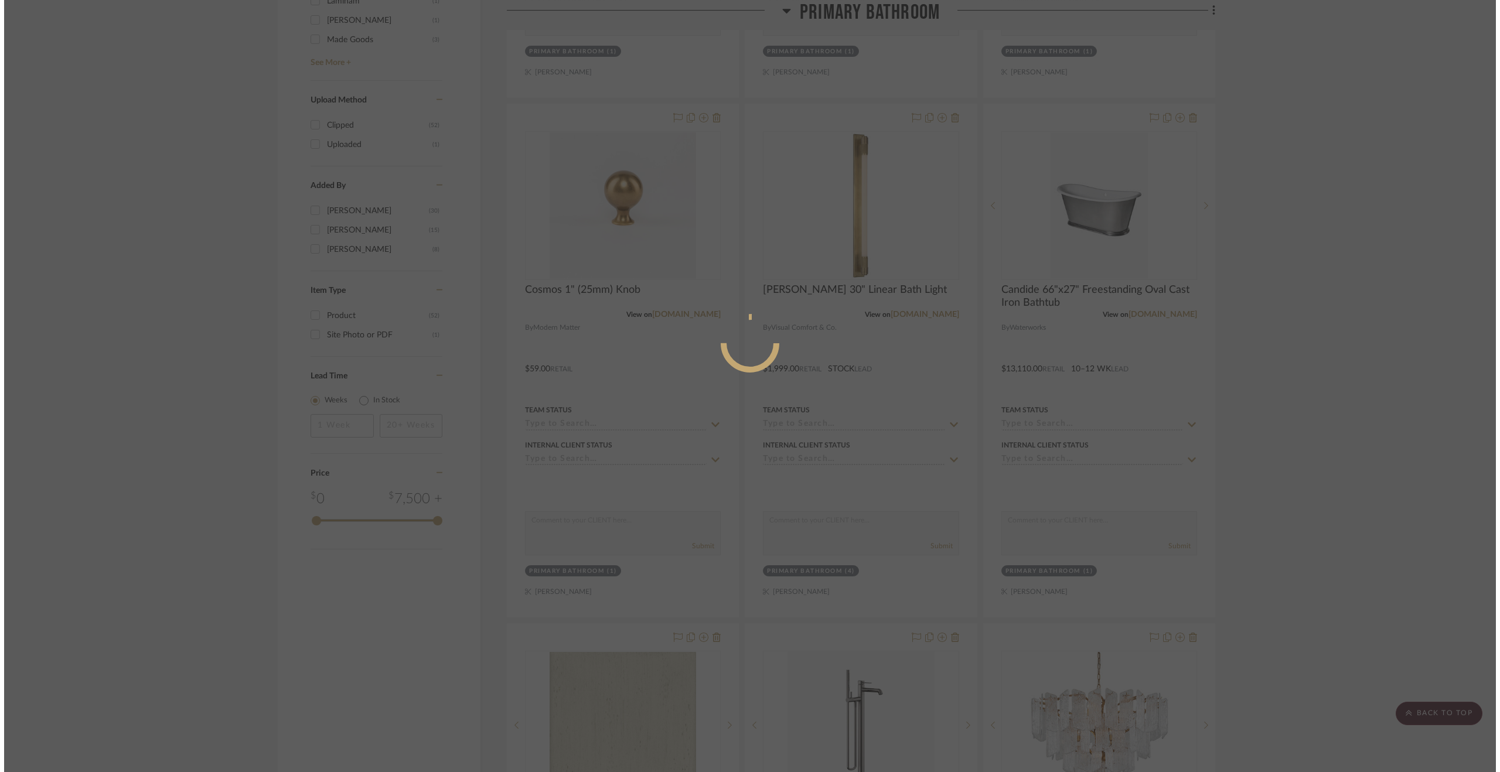
scroll to position [0, 0]
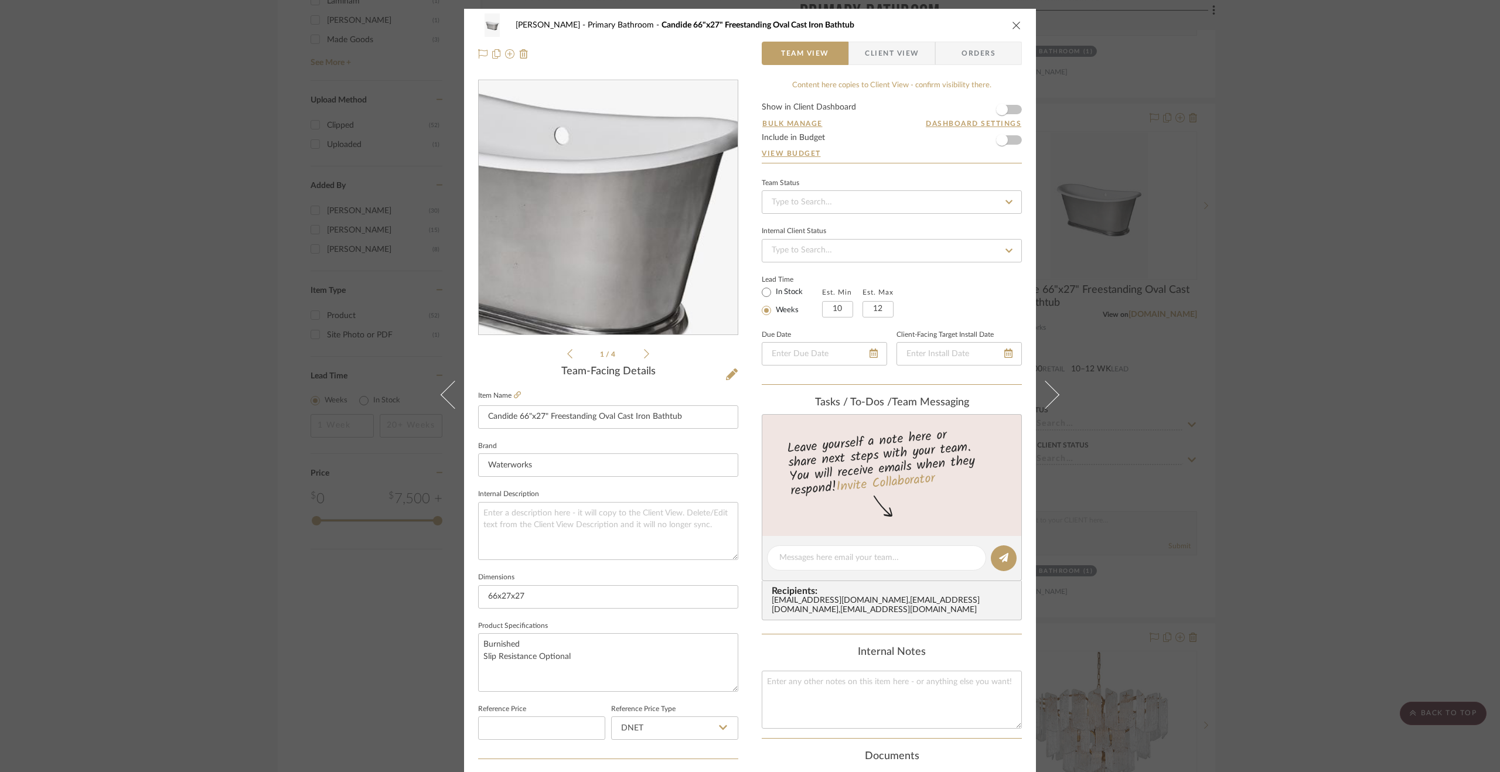
click at [630, 213] on img "0" at bounding box center [607, 208] width 169 height 254
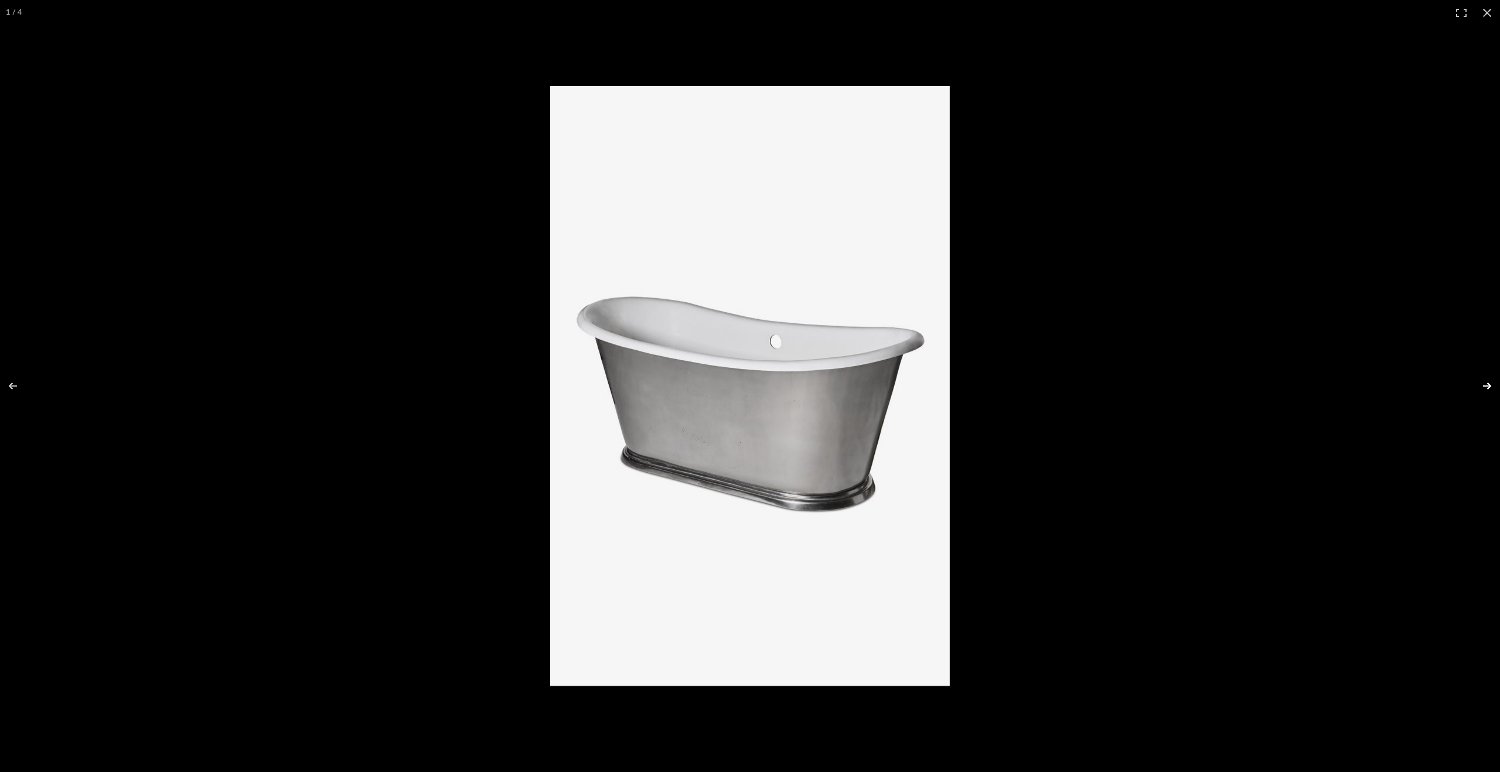
click at [1222, 384] on button at bounding box center [1479, 386] width 41 height 59
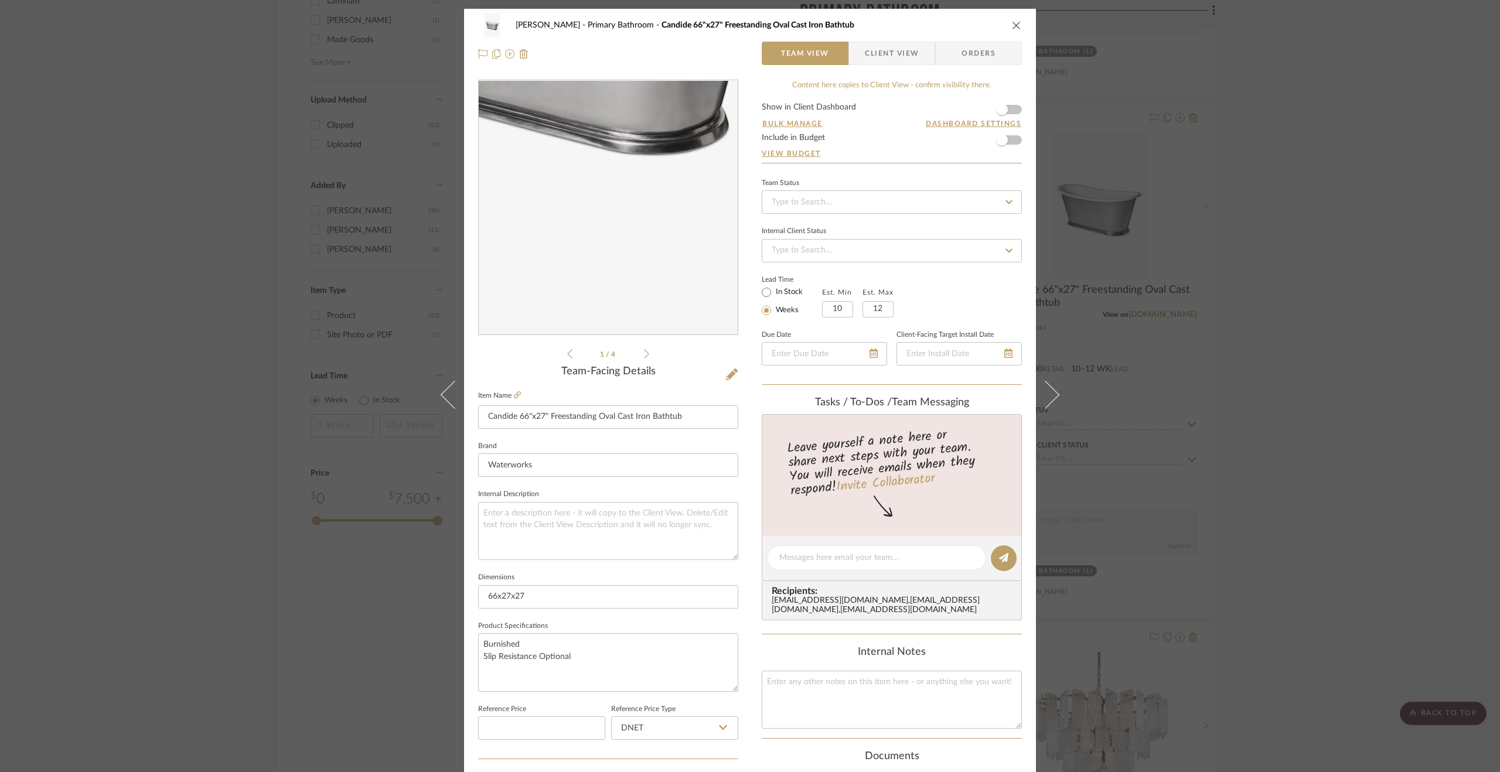
click at [616, 279] on img "0" at bounding box center [607, 208] width 169 height 254
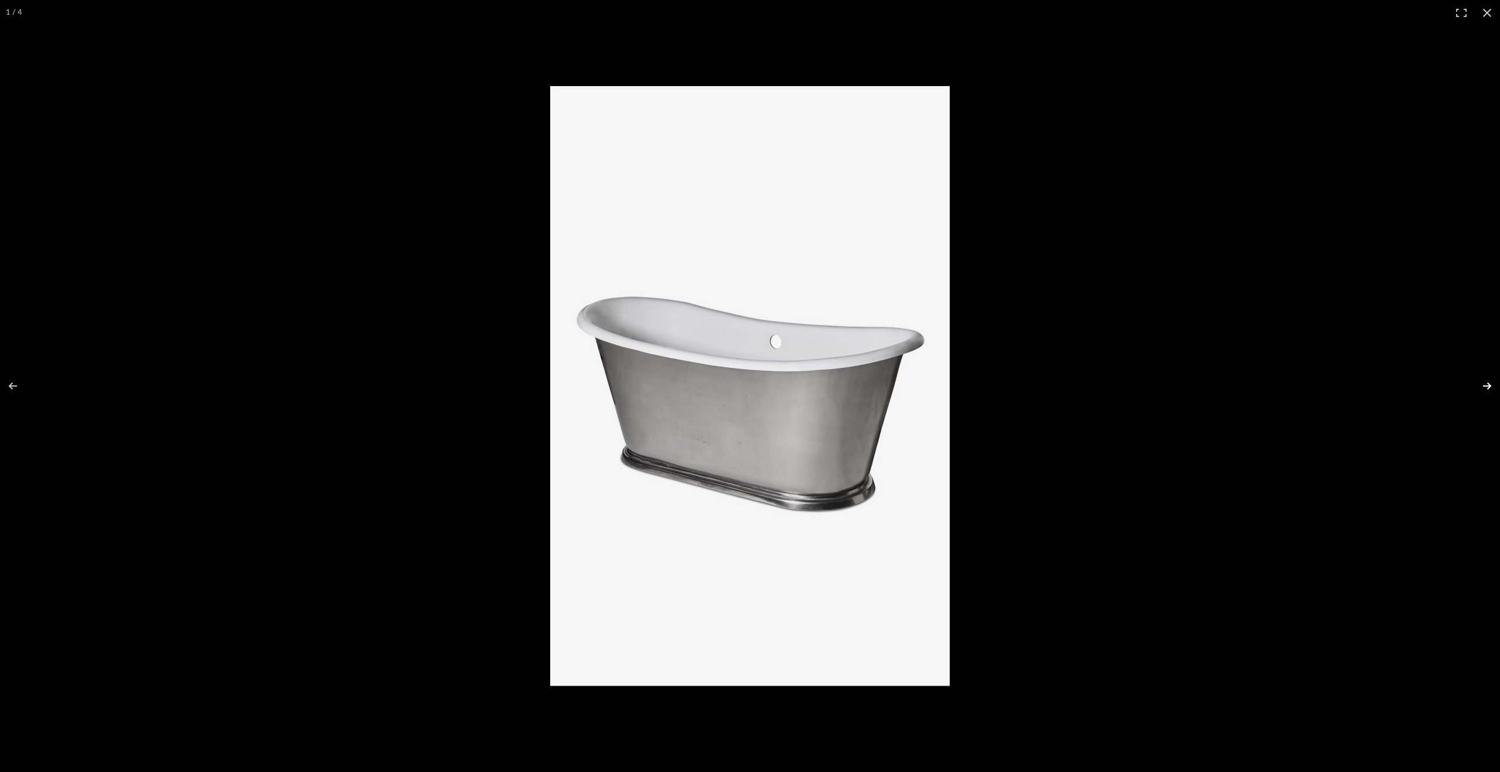
click at [1222, 385] on button at bounding box center [1479, 386] width 41 height 59
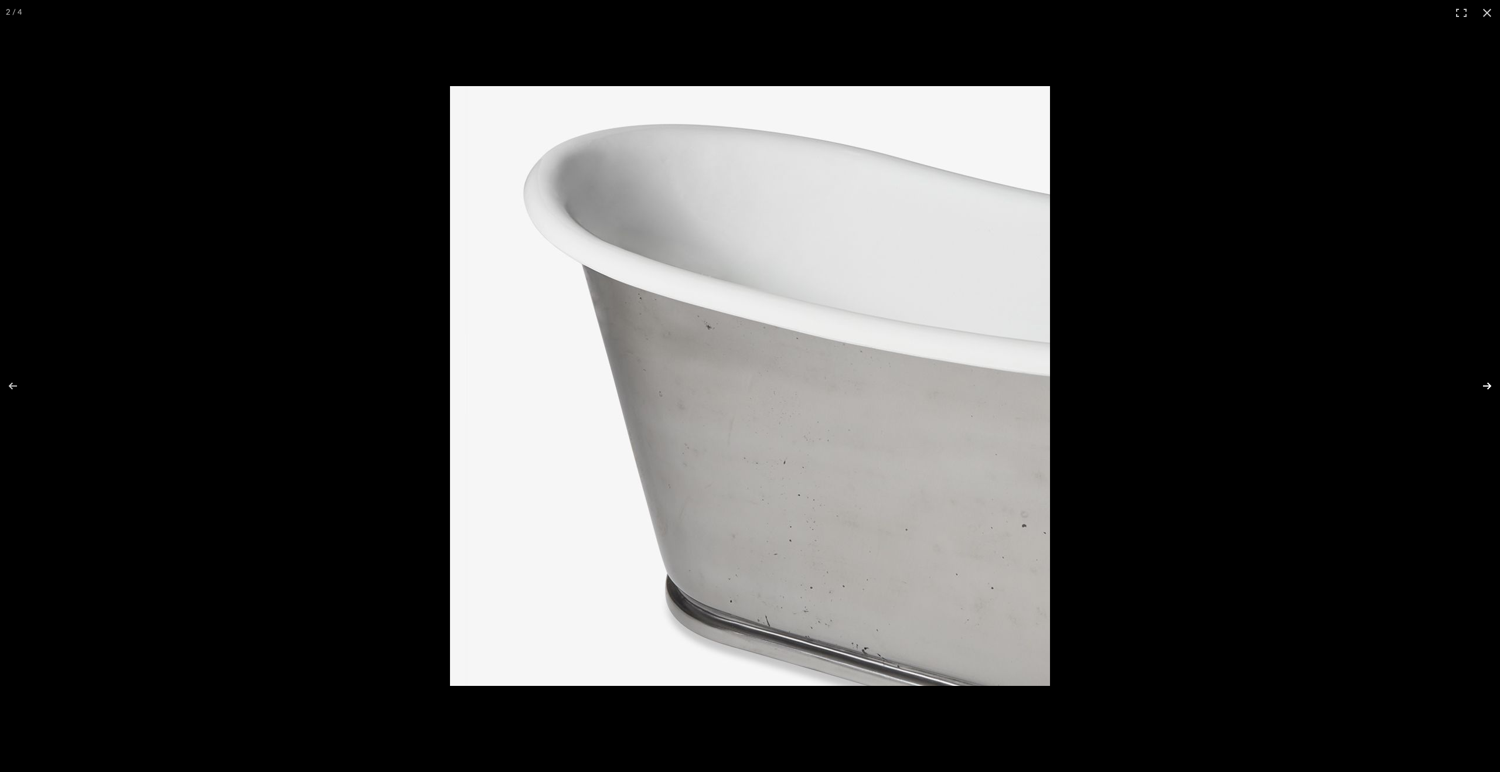
click at [1222, 385] on button at bounding box center [1479, 386] width 41 height 59
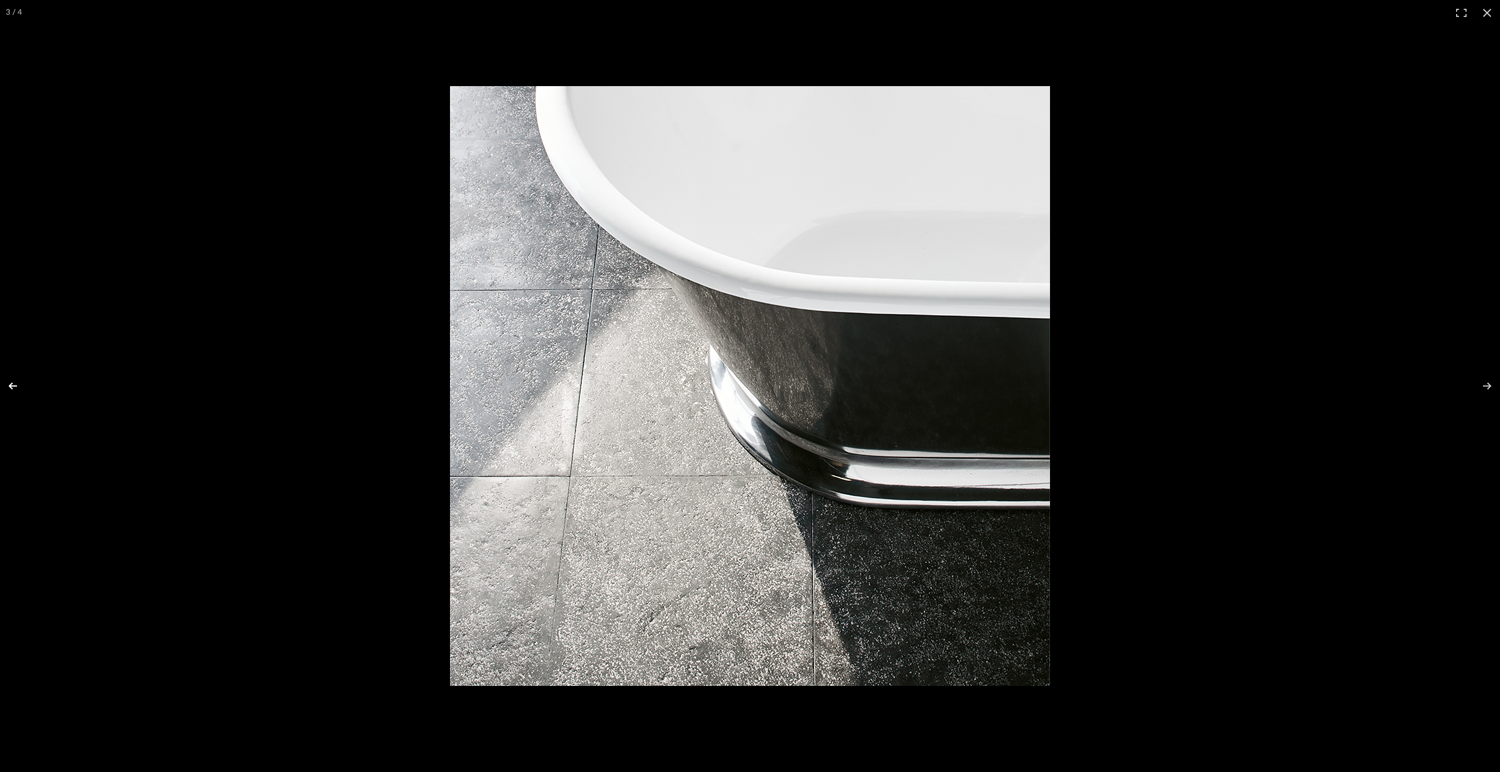
click at [16, 384] on button at bounding box center [20, 386] width 41 height 59
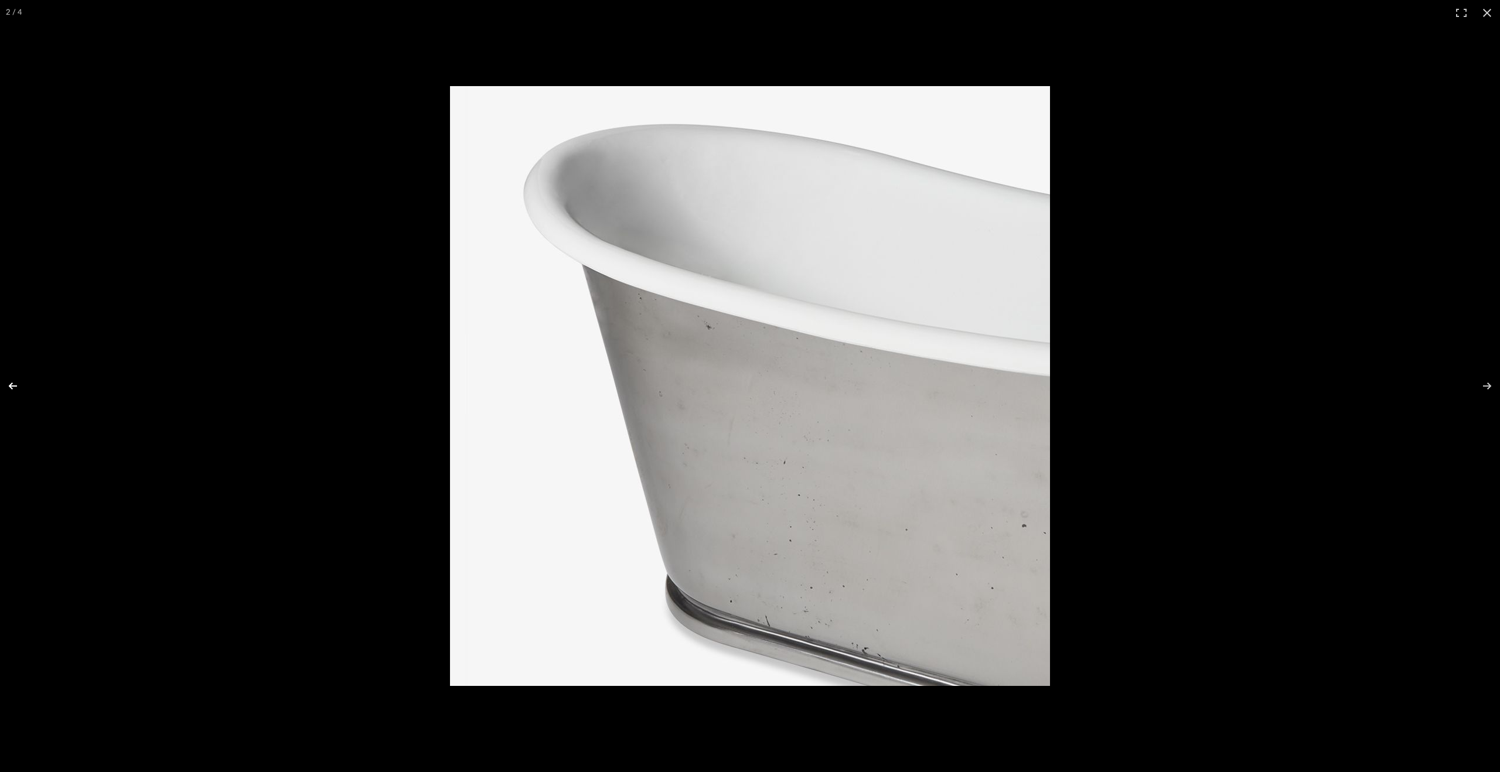
click at [15, 384] on button at bounding box center [20, 386] width 41 height 59
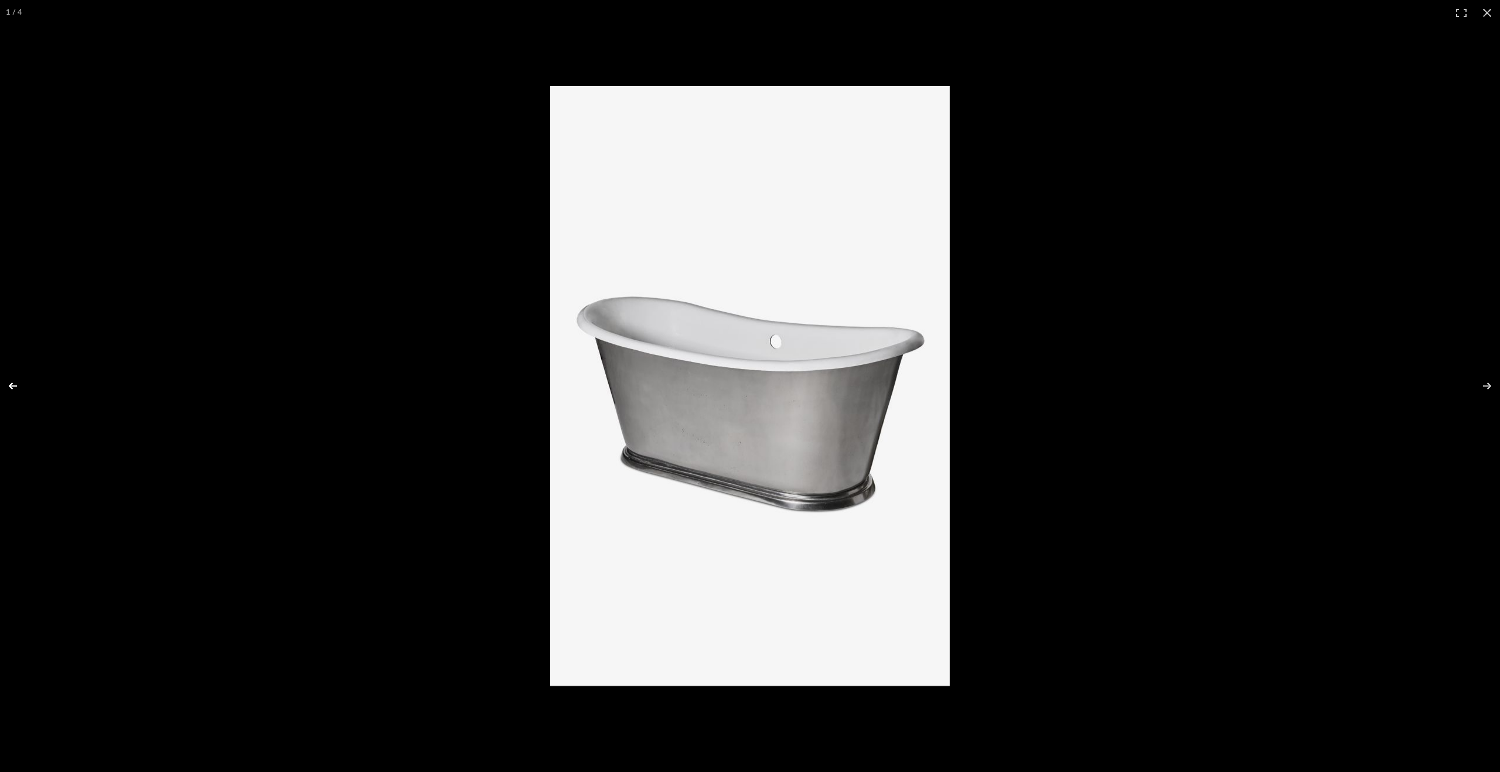
click at [15, 384] on button at bounding box center [20, 386] width 41 height 59
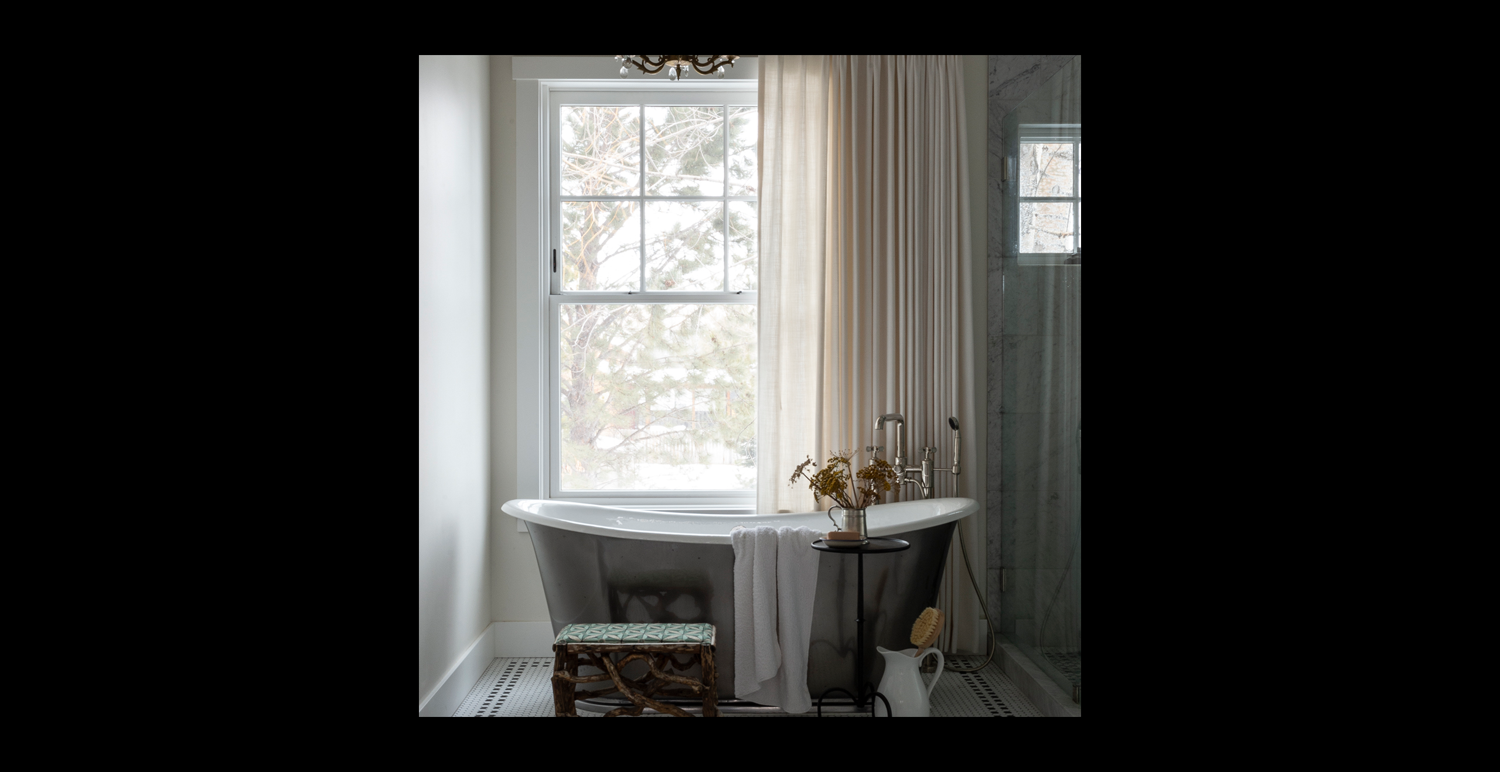
click at [15, 384] on button at bounding box center [20, 386] width 41 height 59
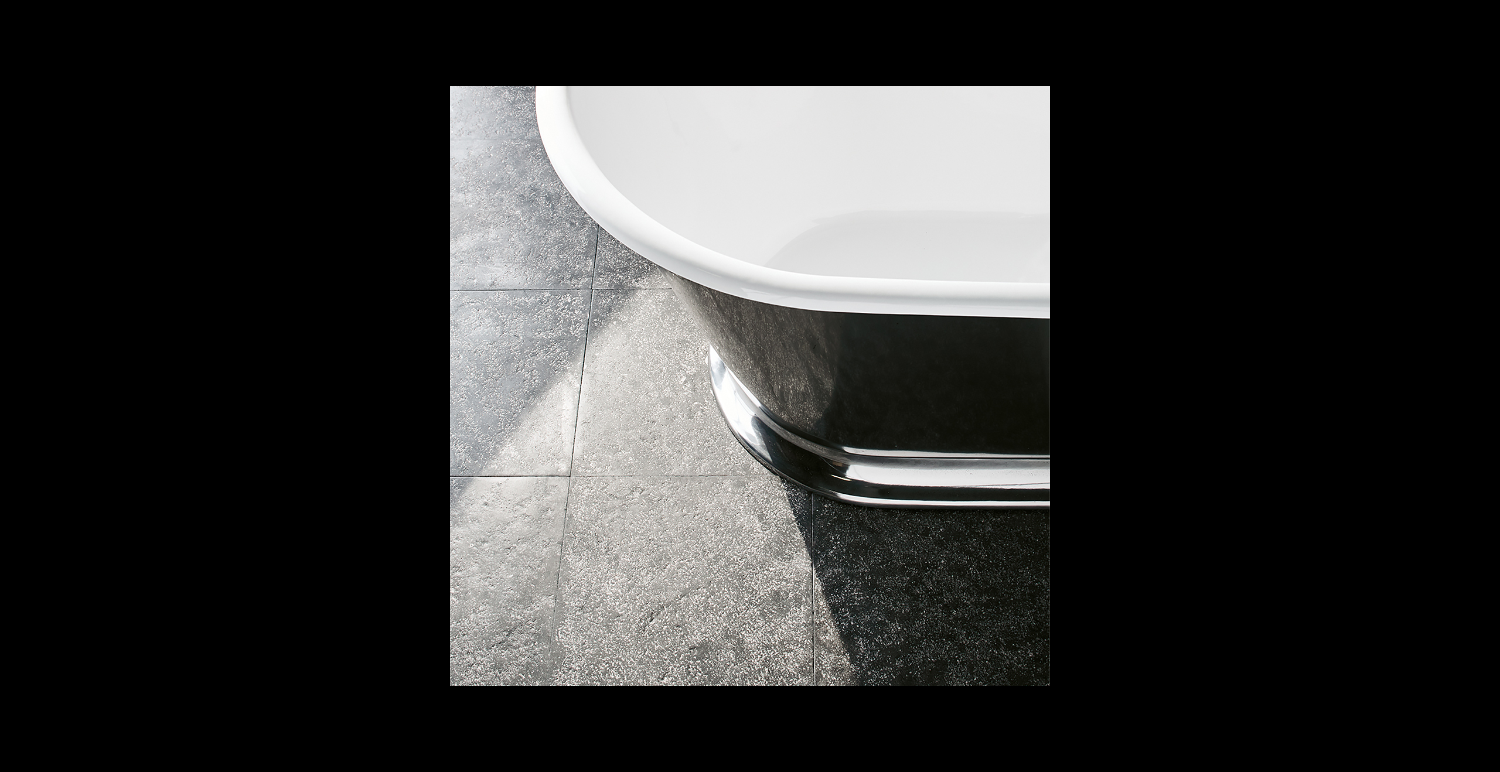
click at [15, 384] on button at bounding box center [20, 386] width 41 height 59
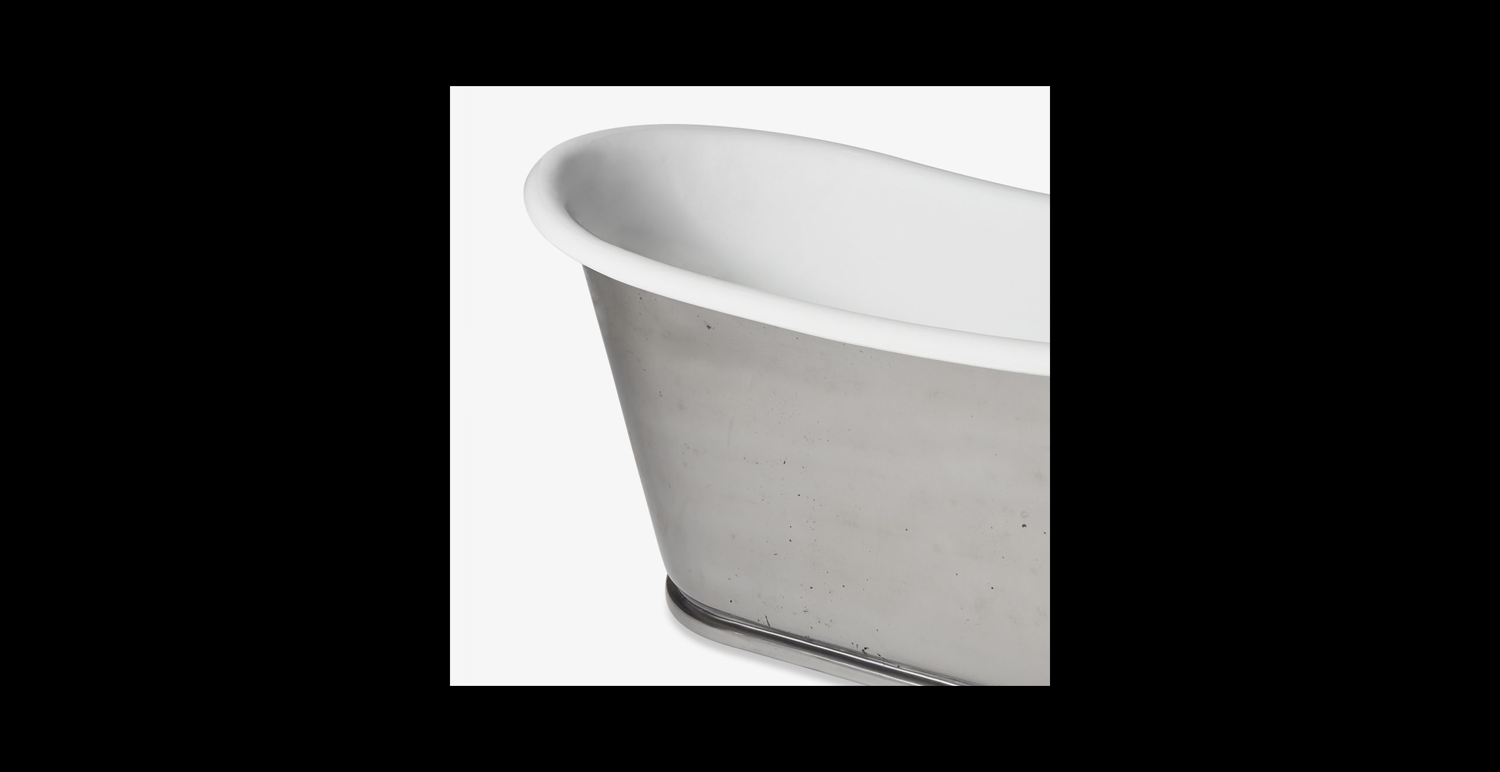
click at [15, 384] on button at bounding box center [20, 386] width 41 height 59
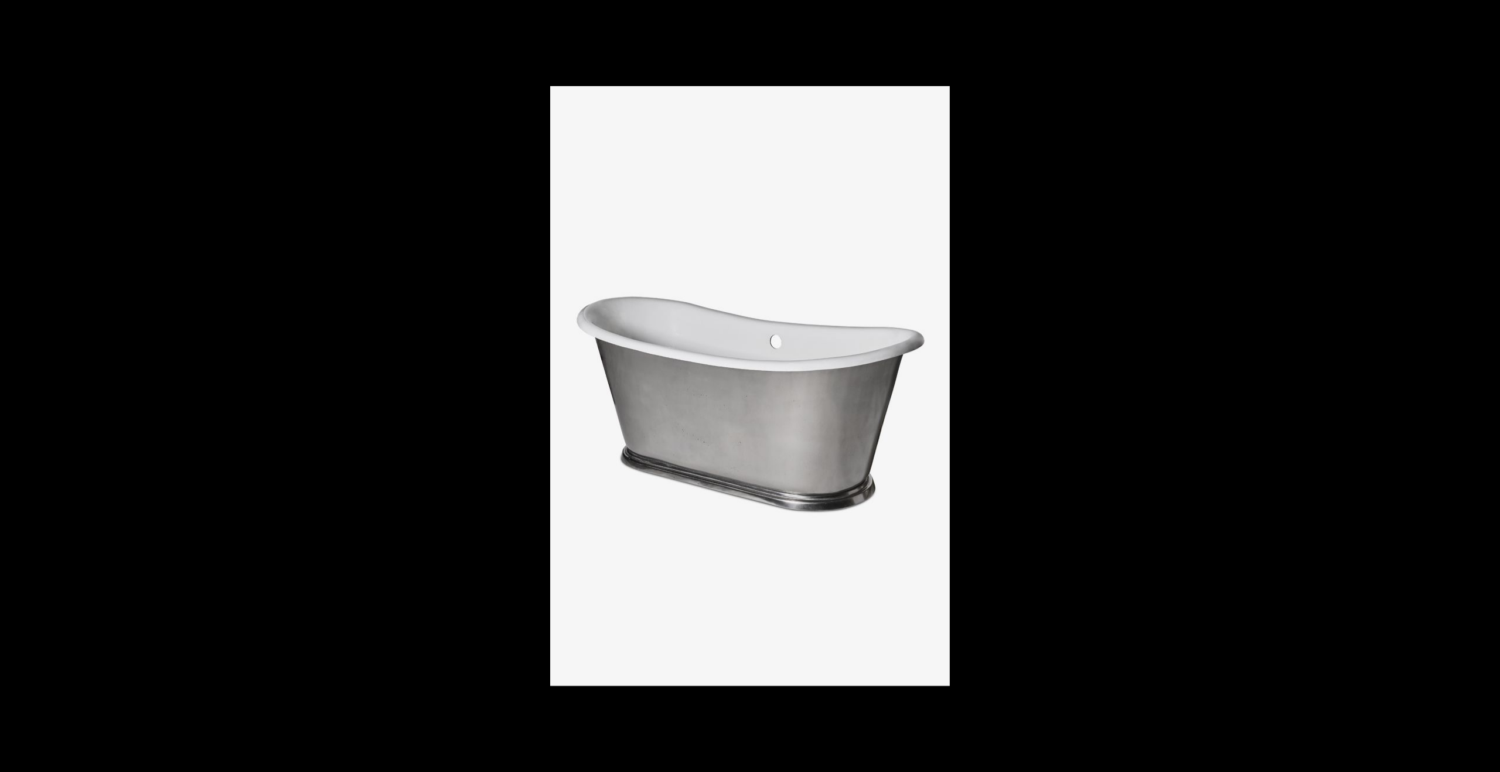
click at [15, 384] on button at bounding box center [20, 386] width 41 height 59
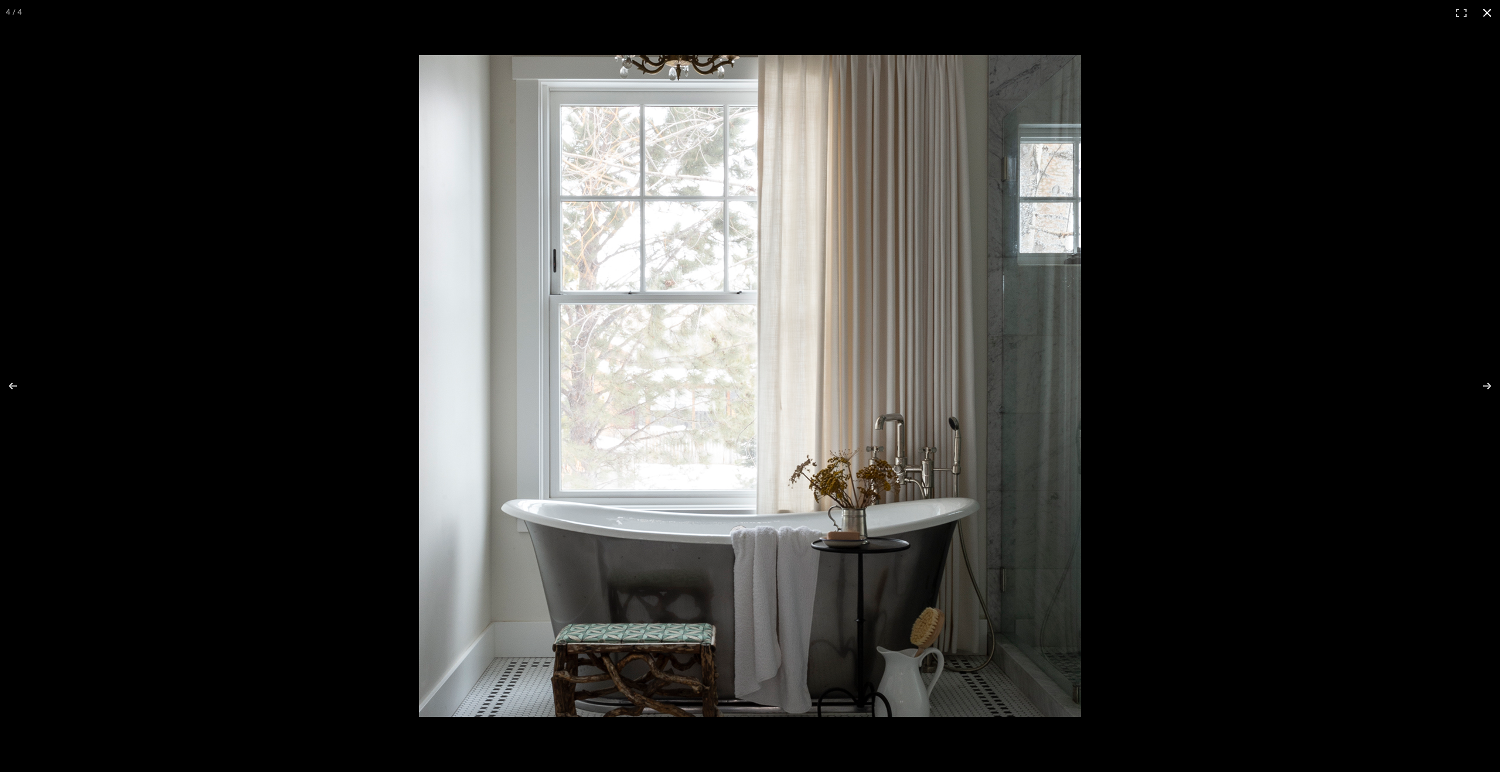
click at [145, 237] on div at bounding box center [750, 386] width 1500 height 772
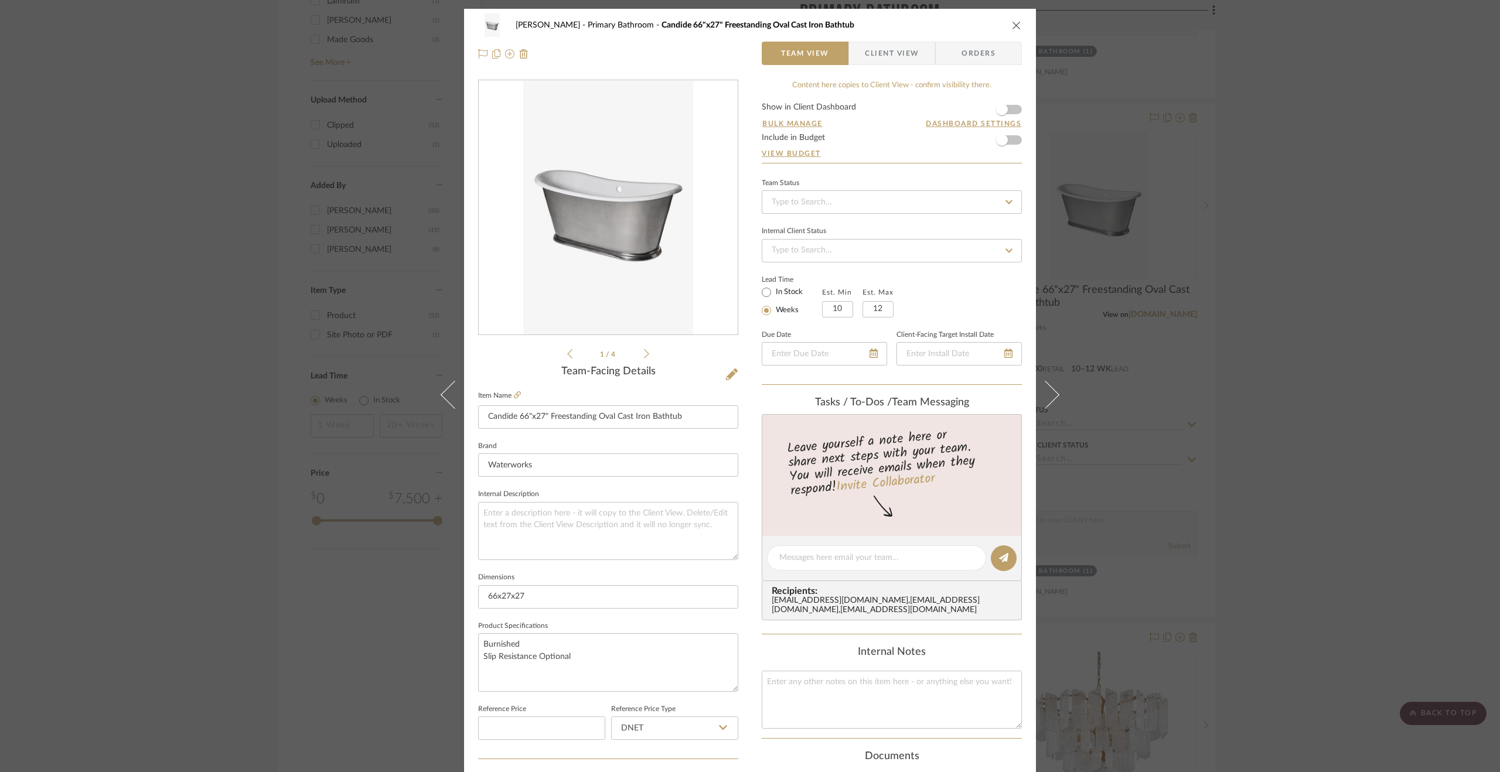
click at [176, 250] on div "[PERSON_NAME] Primary Bathroom Candide 66"x27" Freestanding Oval Cast Iron Bath…" at bounding box center [750, 386] width 1500 height 772
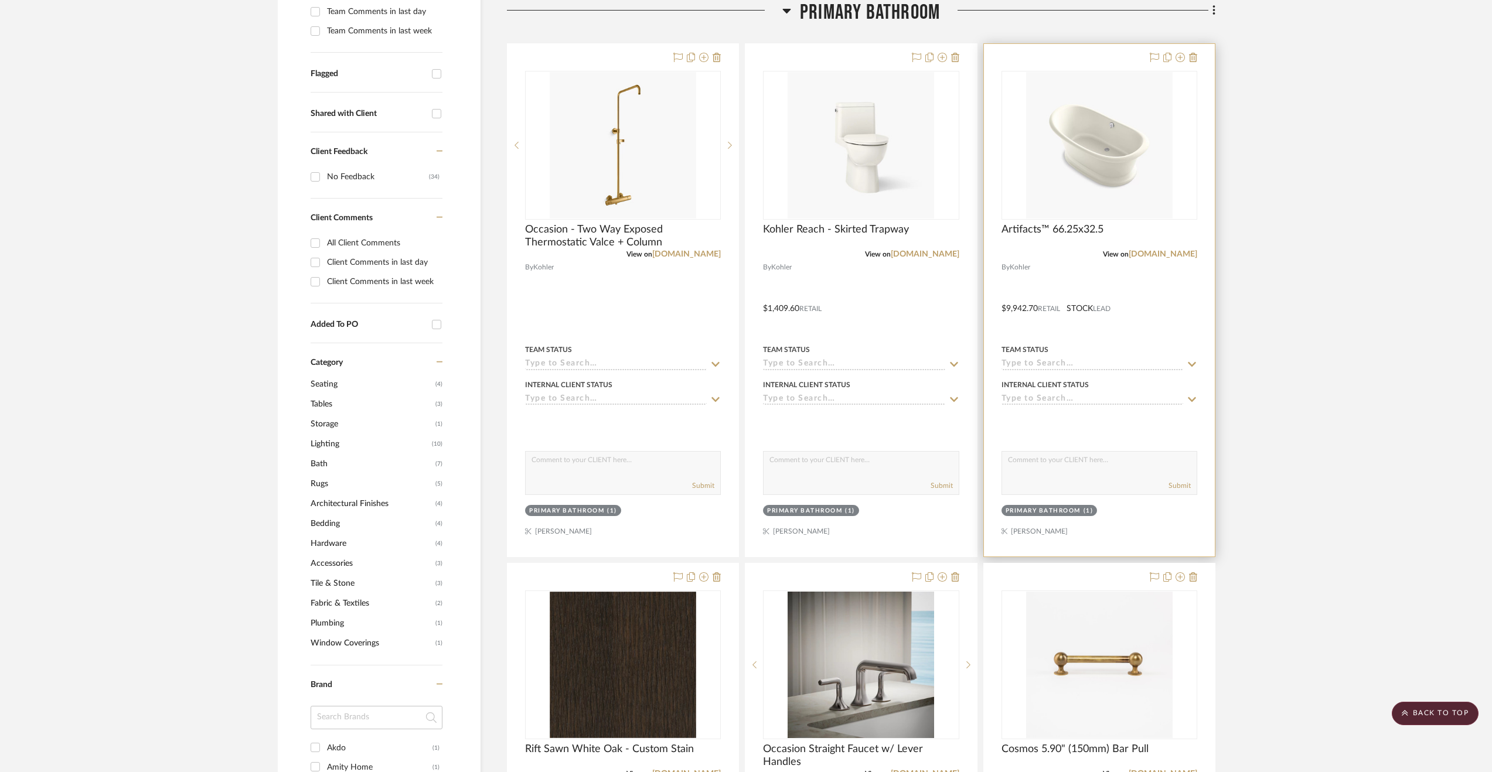
scroll to position [369, 0]
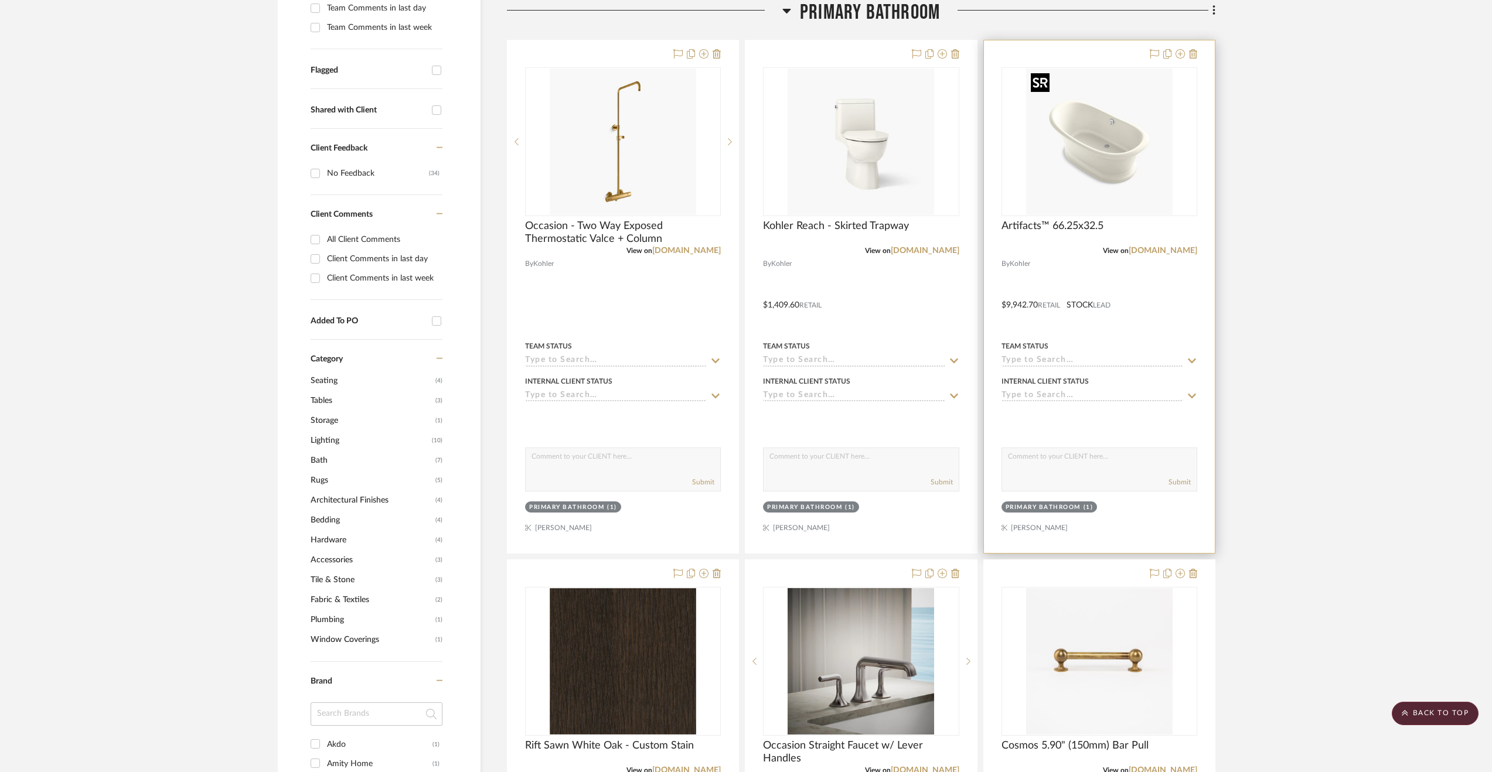
click at [1089, 153] on img "0" at bounding box center [1099, 142] width 146 height 146
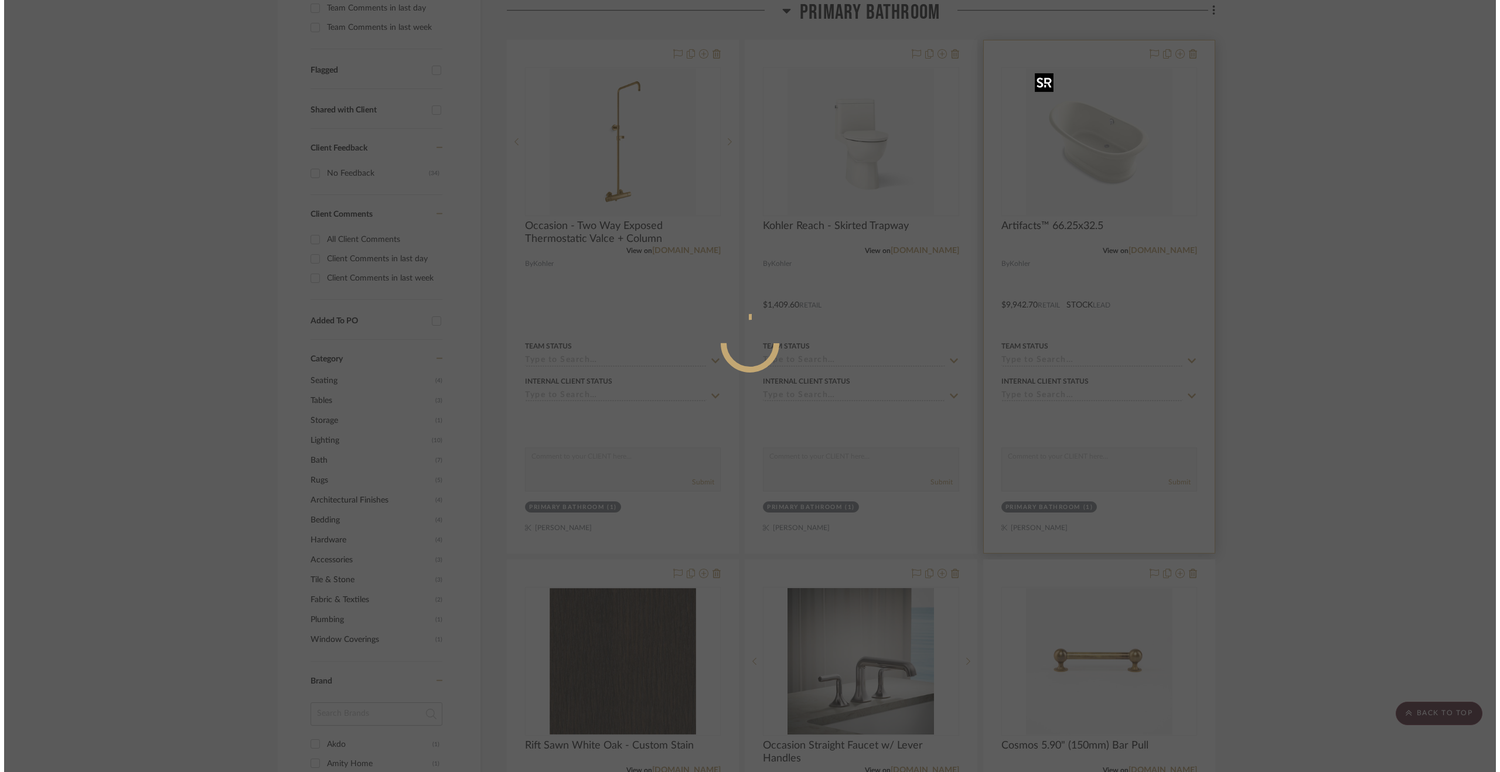
scroll to position [0, 0]
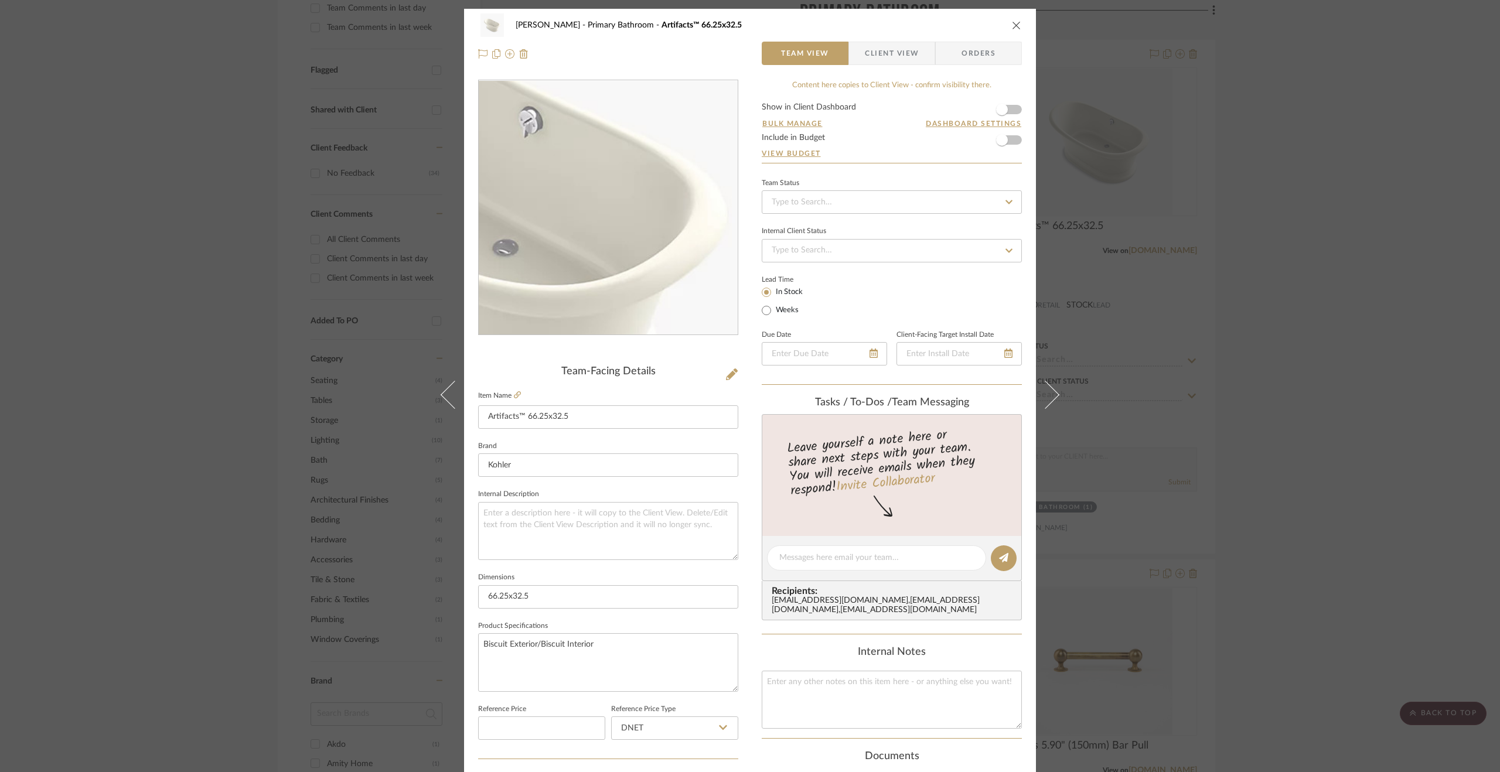
click at [652, 202] on img "0" at bounding box center [608, 208] width 254 height 254
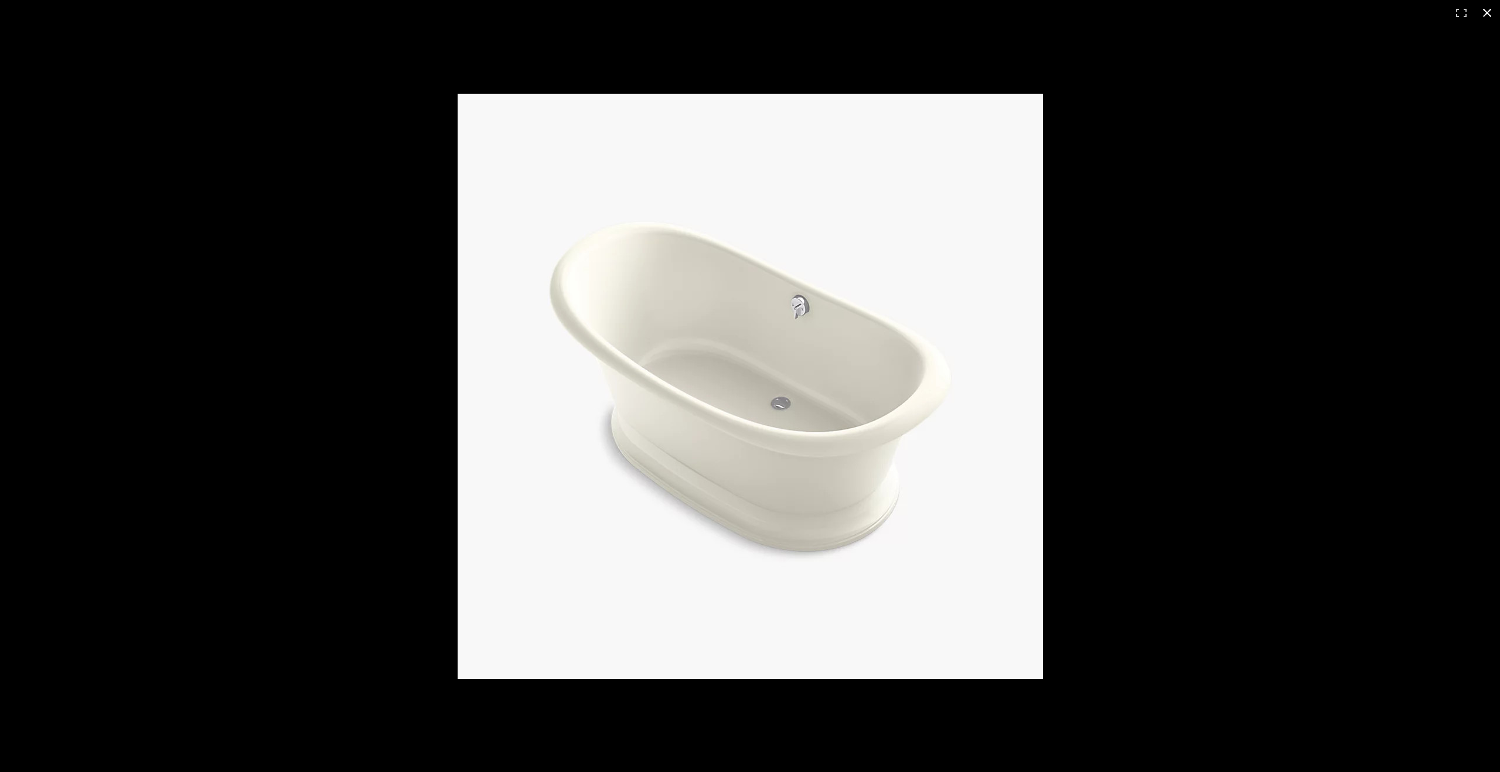
click at [1222, 100] on div at bounding box center [1067, 407] width 1218 height 627
